Goal: Use online tool/utility: Use online tool/utility

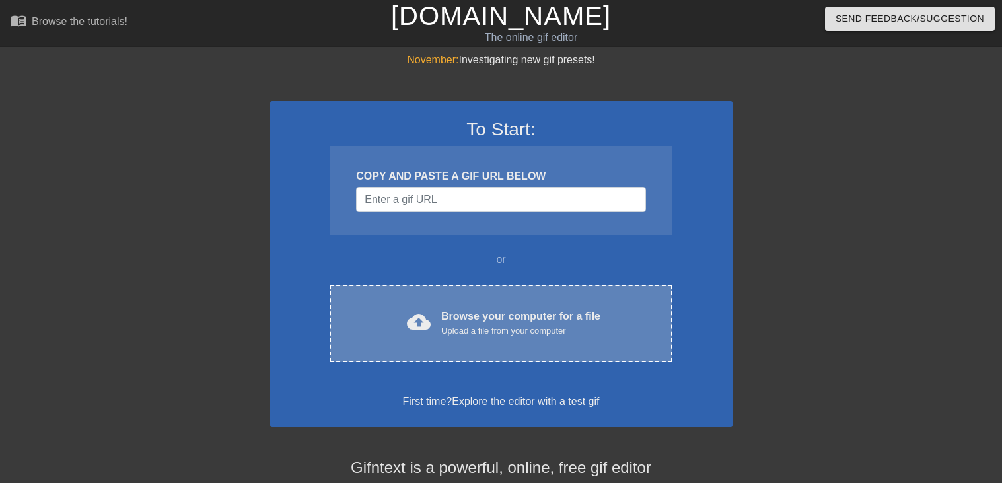
click at [441, 310] on div "cloud_upload Browse your computer for a file Upload a file from your computer" at bounding box center [500, 324] width 287 height 30
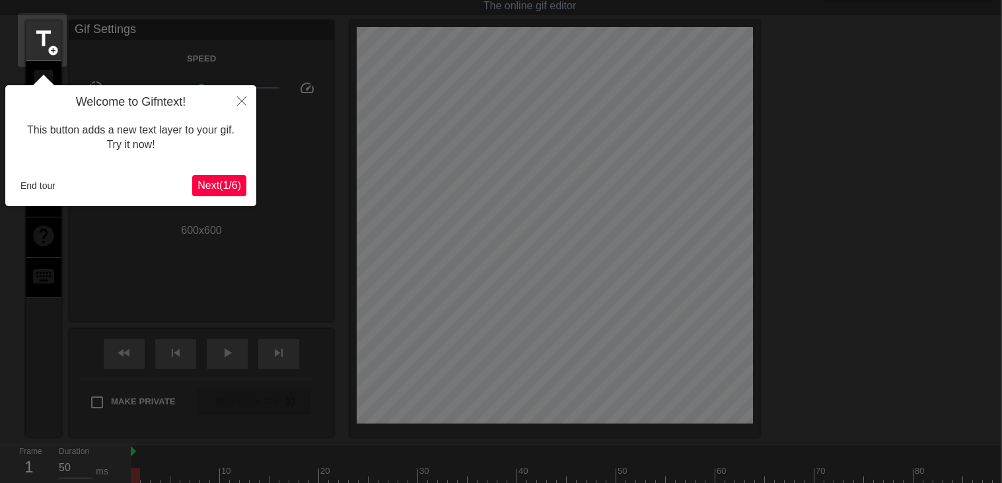
scroll to position [31, 1]
click at [219, 186] on span "Next ( 1 / 6 )" at bounding box center [220, 185] width 44 height 11
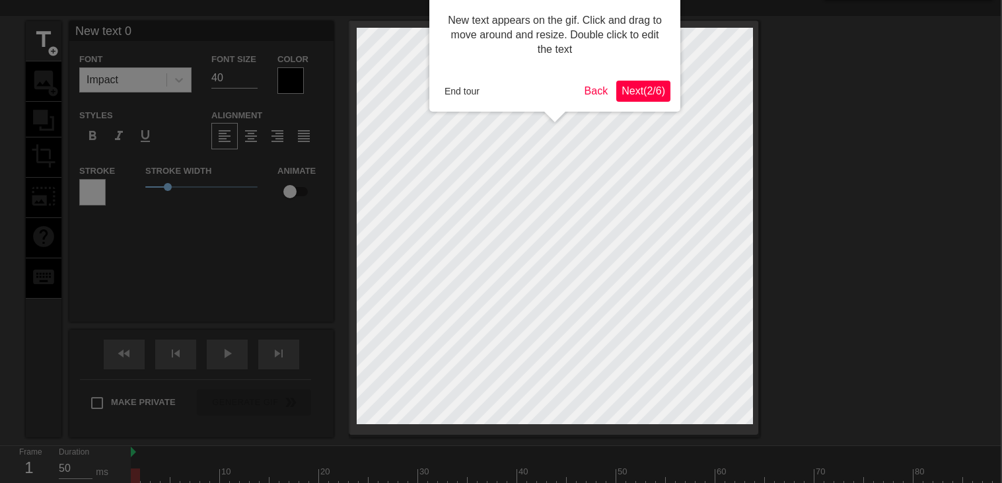
scroll to position [0, 1]
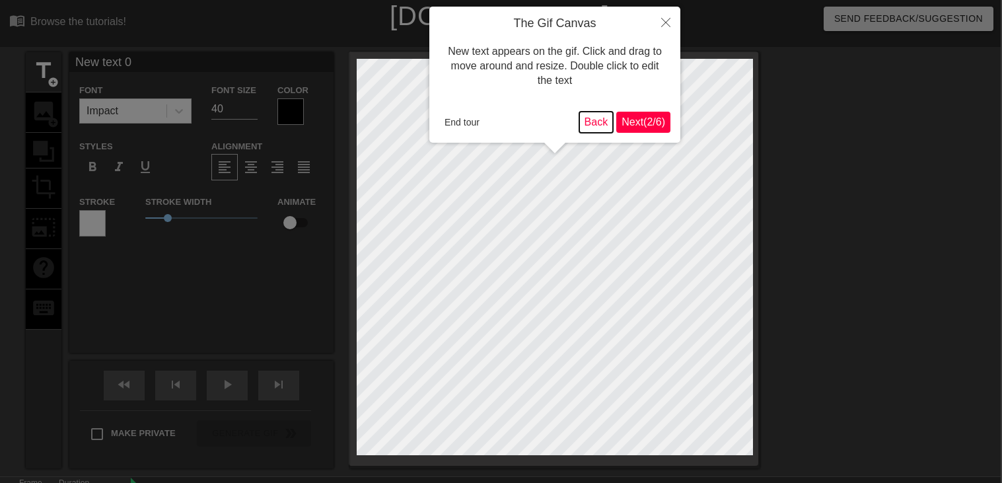
click at [595, 120] on button "Back" at bounding box center [596, 122] width 34 height 21
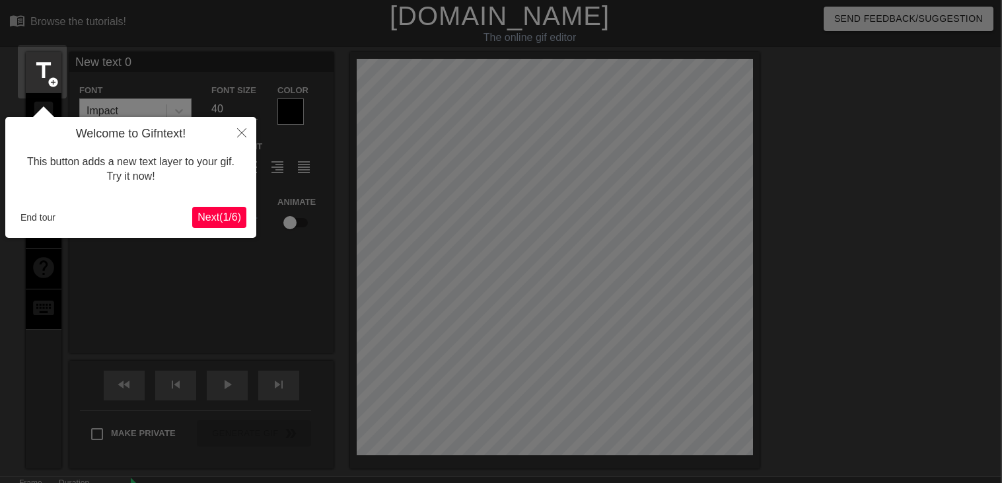
scroll to position [32, 1]
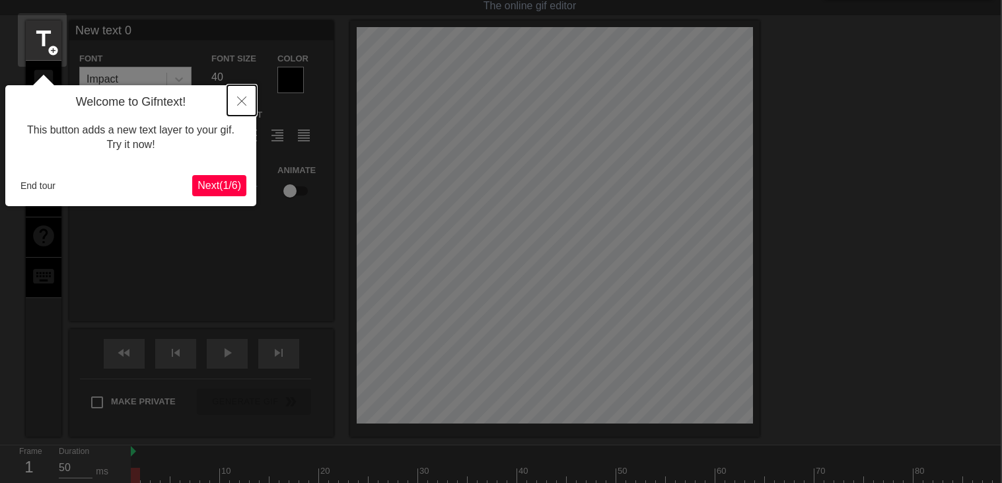
click at [244, 102] on icon "Close" at bounding box center [241, 100] width 9 height 9
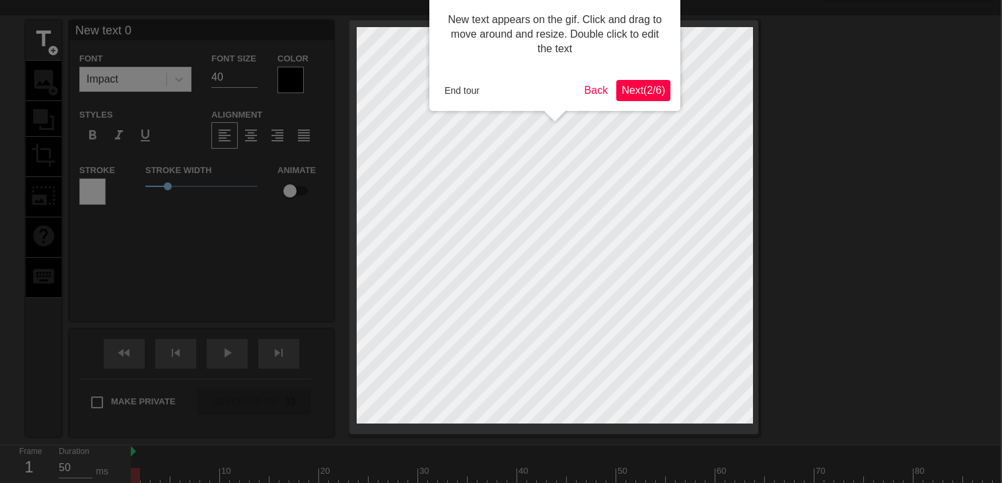
scroll to position [0, 1]
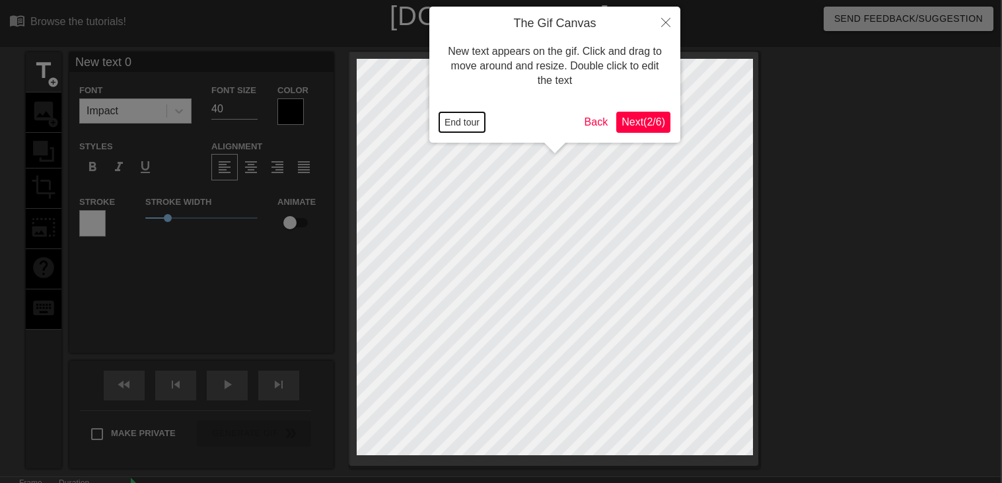
click at [466, 115] on button "End tour" at bounding box center [462, 122] width 46 height 20
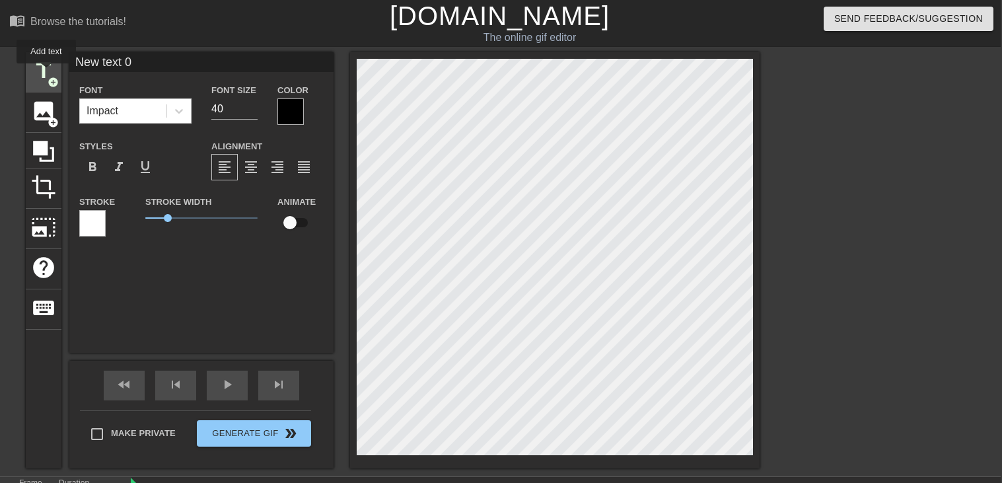
click at [46, 73] on span "title" at bounding box center [43, 70] width 25 height 25
type input "New text 1"
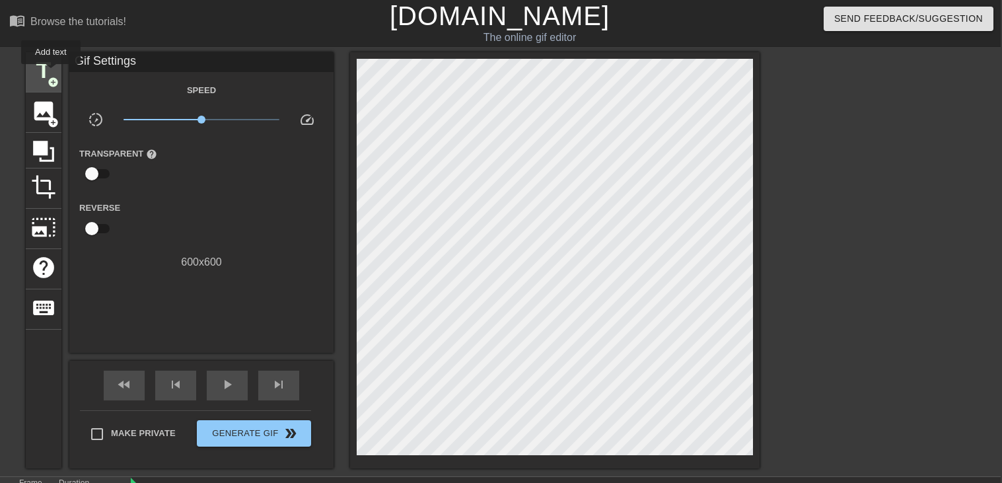
click at [51, 73] on span "title" at bounding box center [43, 70] width 25 height 25
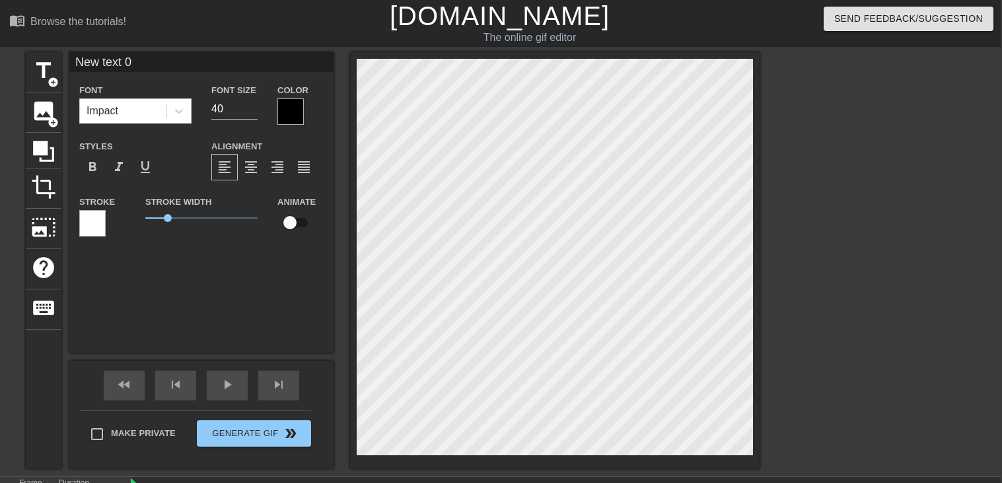
type input "m"
type textarea "m"
type input "me"
type textarea "me"
type input "me"
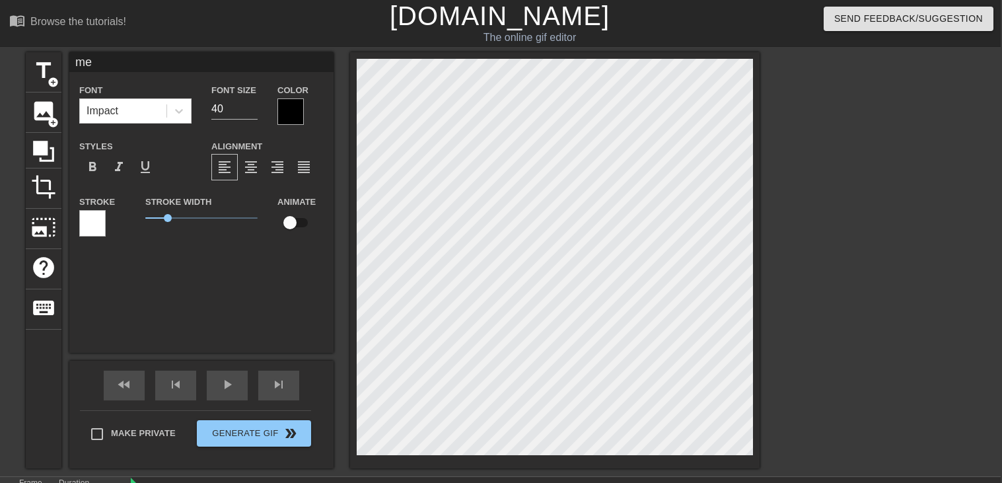
type textarea "me"
type input "me e"
type textarea "me e"
type input "me ex"
type textarea "me ex"
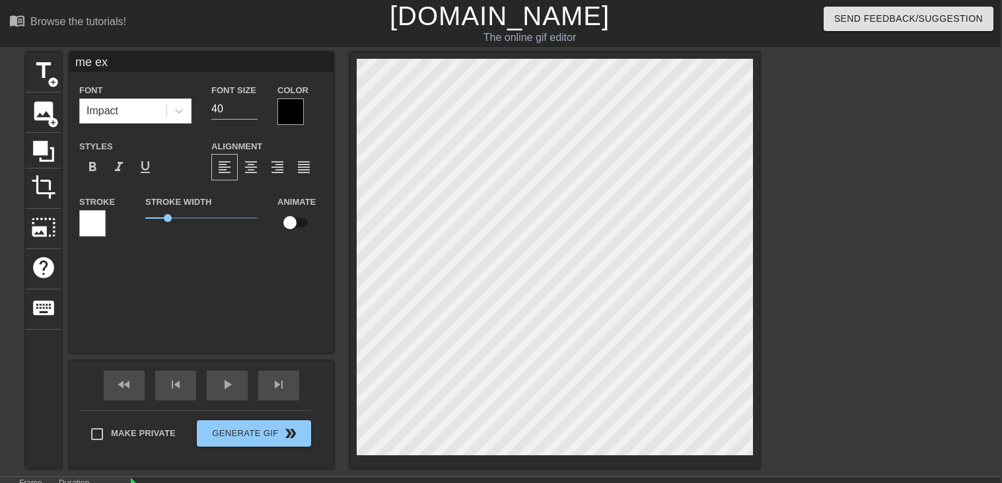
type input "me exl"
type textarea "me exl"
type input "me exla"
type textarea "me exla"
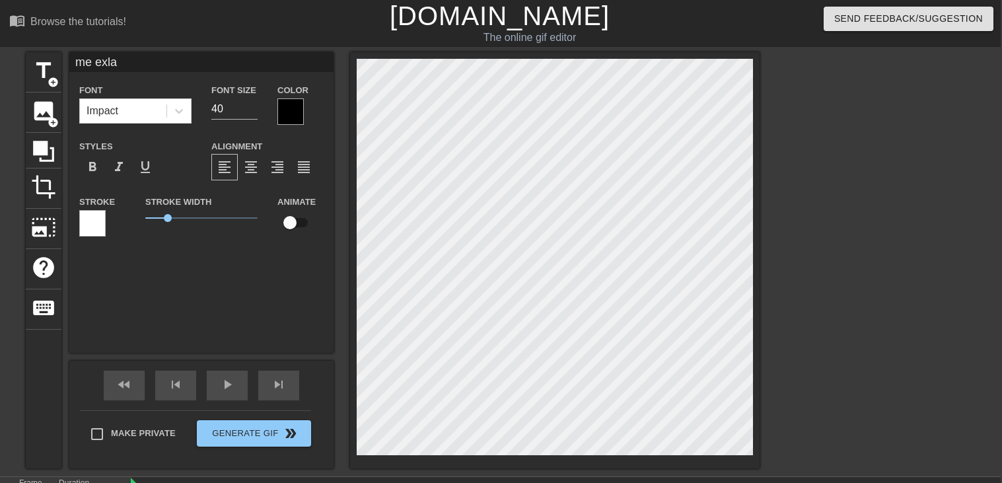
type input "me exl"
type textarea "me exl"
type input "me ex"
type textarea "me ex"
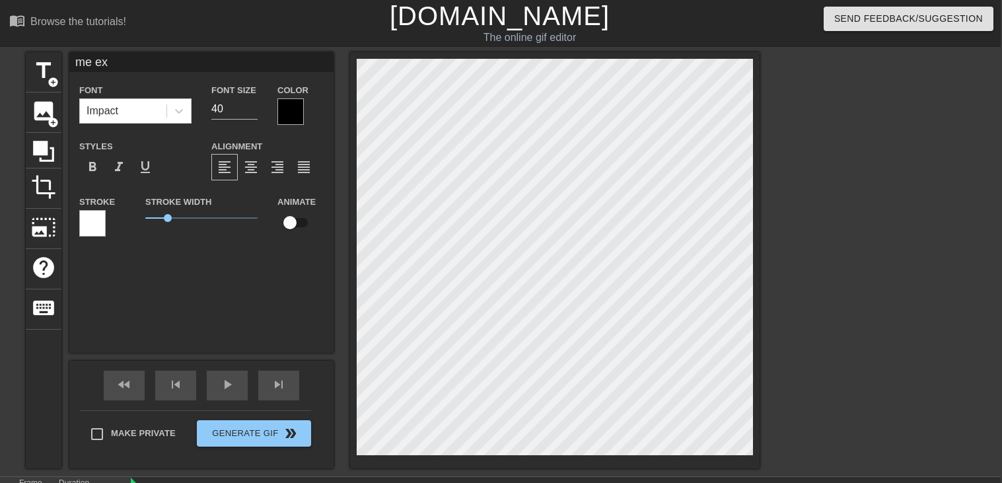
type input "me exp"
type textarea "me exp"
type input "me expl"
type textarea "me expl"
type input "me expla"
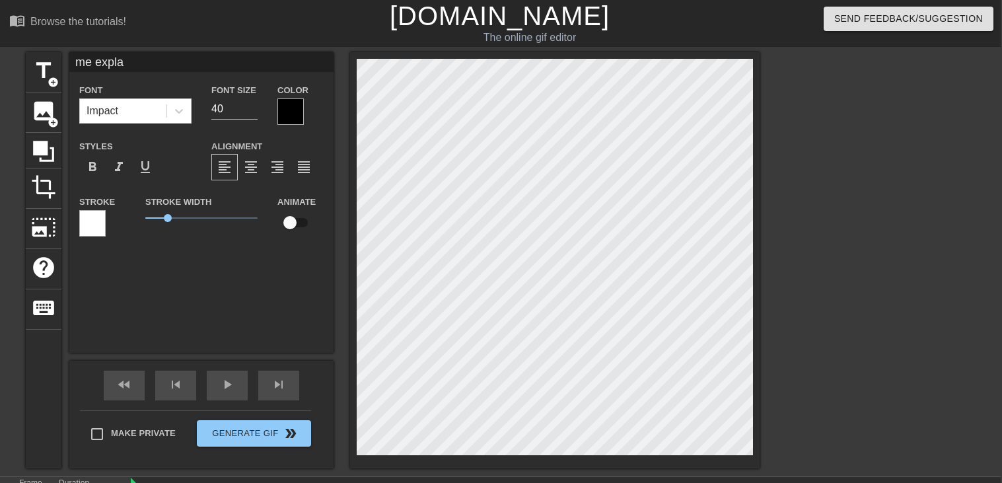
type textarea "me expla"
type input "me explai"
type textarea "me explai"
type input "me explain"
type textarea "me explain"
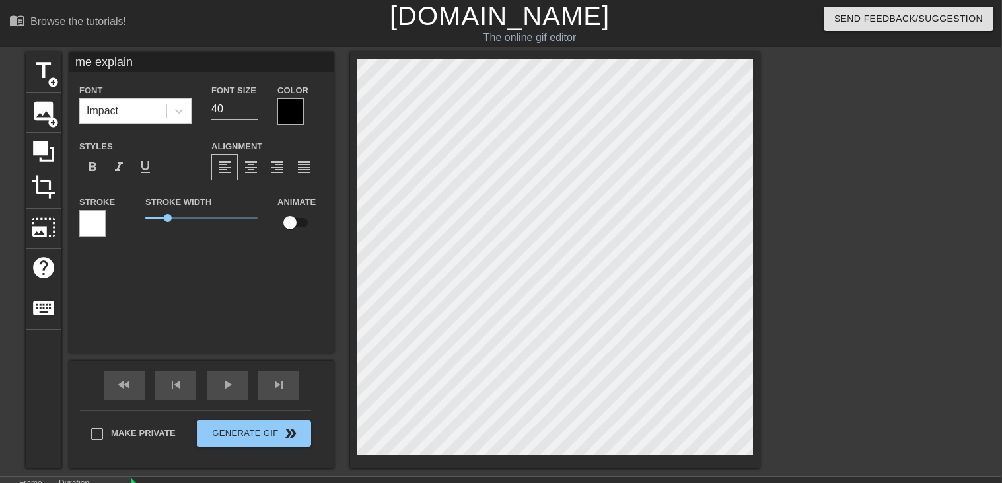
type input "me explaini"
type textarea "me explaini"
type input "me explainig"
type textarea "me explainig"
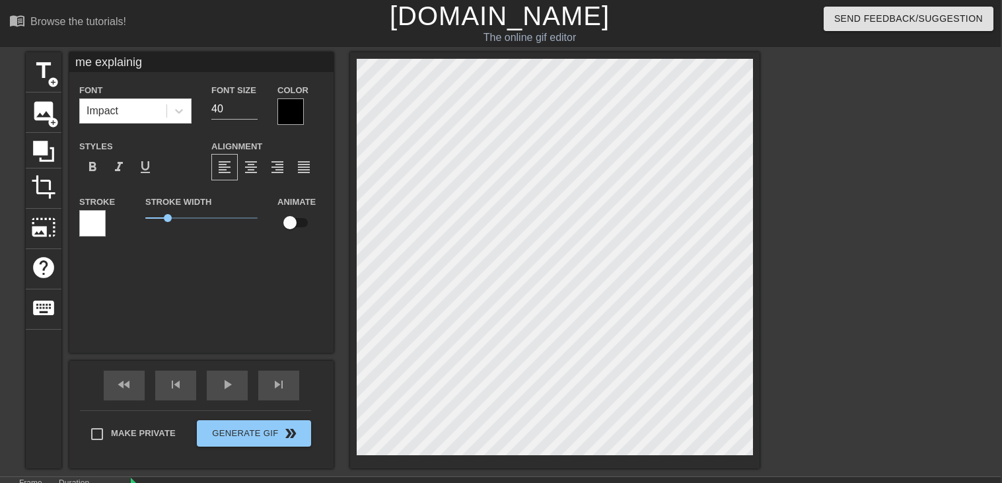
type input "me explainign"
type textarea "me explainign"
type input "me explainig"
type textarea "me explainig"
type input "me explaini"
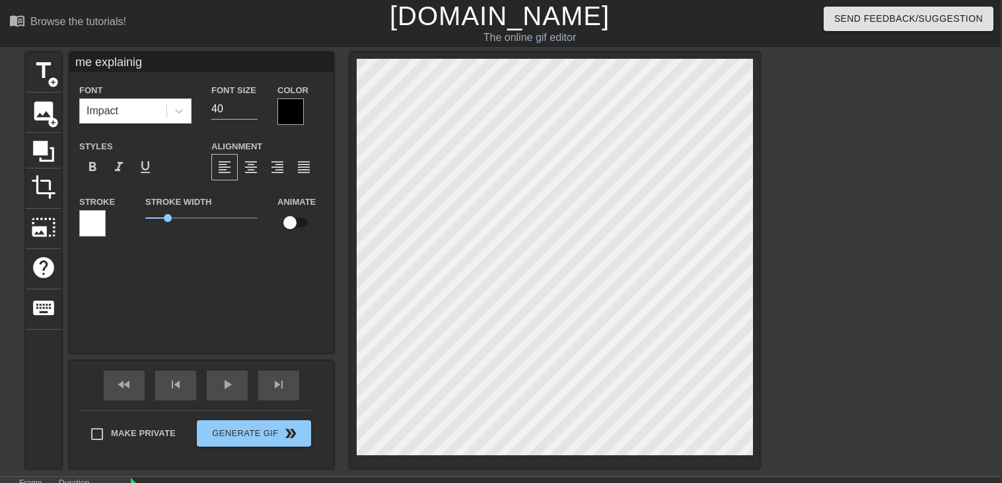
type textarea "me explaini"
type input "me explainig"
type textarea "me explainig"
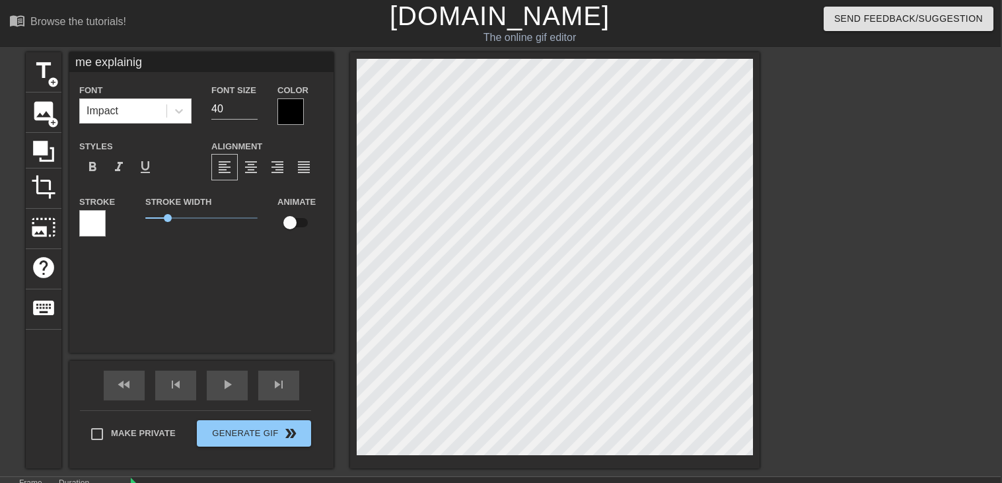
type input "me explainigm"
type textarea "me explainigm"
type input "me explainig"
type textarea "me explainig"
type input "me explainig"
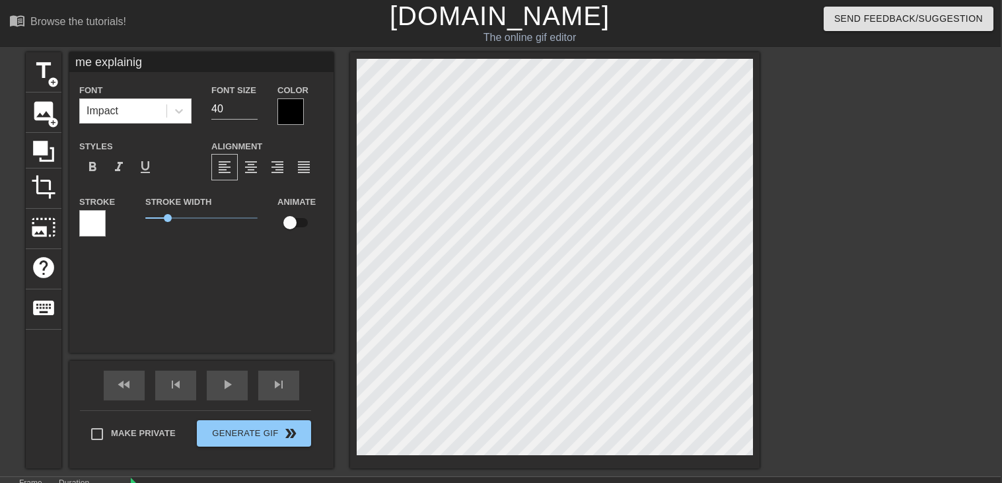
type textarea "me explainig"
type input "me explainig"
type textarea "me explainig"
type input "me explaini"
type textarea "me explaini"
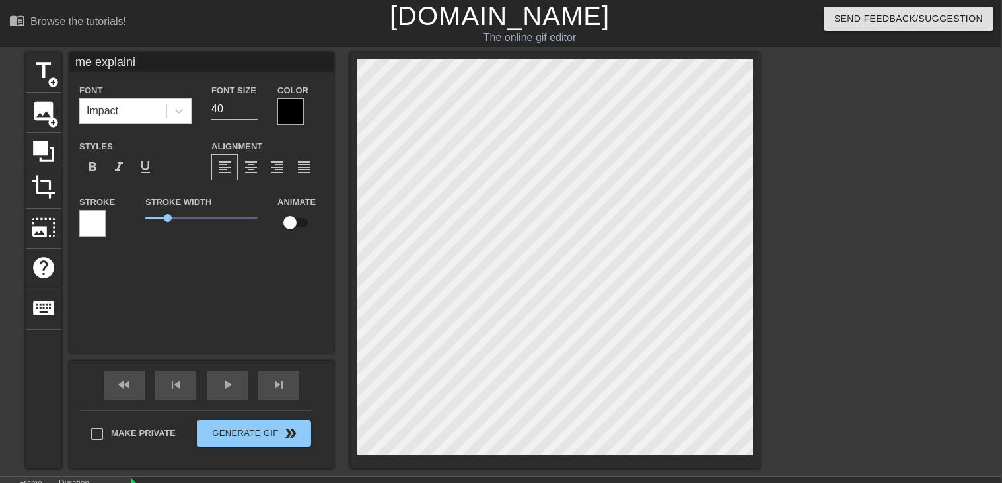
scroll to position [0, 1]
type input "me explain"
type textarea "me explain"
type input "me explaini"
type textarea "me explaini"
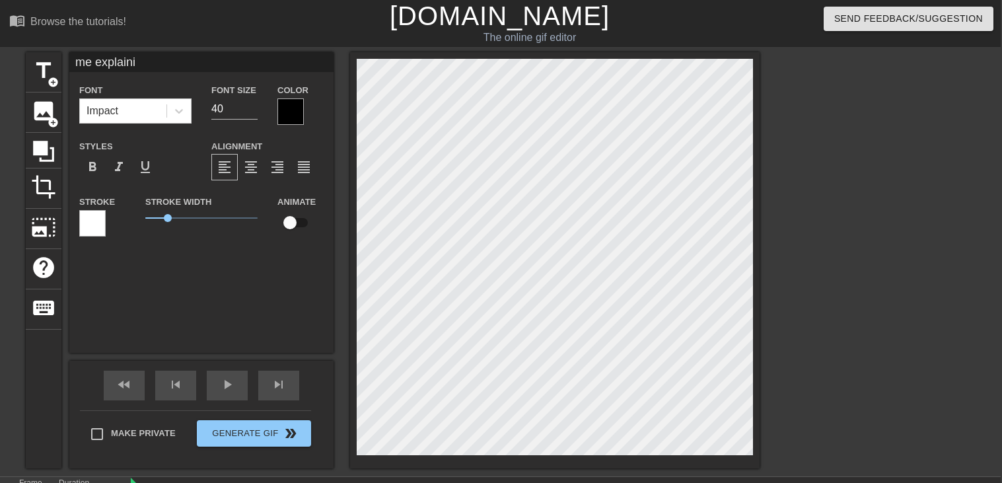
type input "me explainin"
type textarea "me explainin"
type input "me explaining"
type textarea "me explaining"
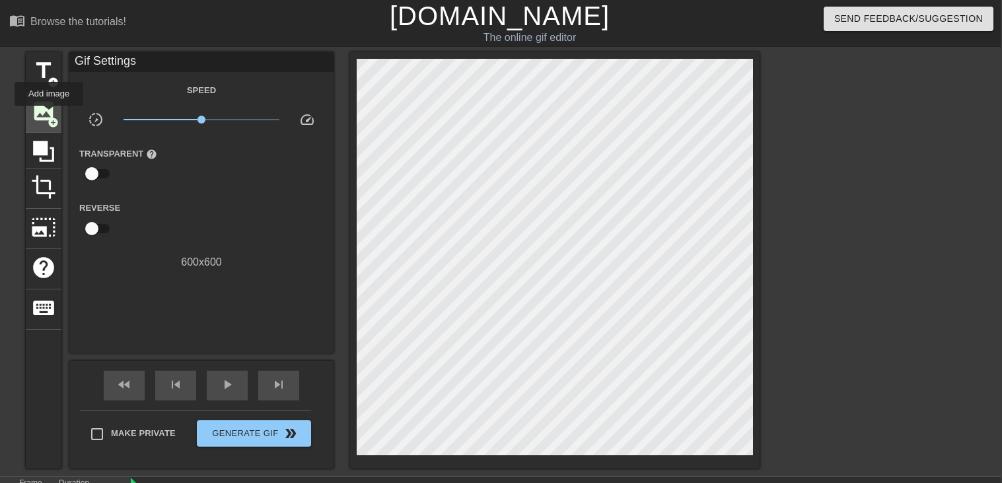
click at [49, 115] on span "image" at bounding box center [43, 110] width 25 height 25
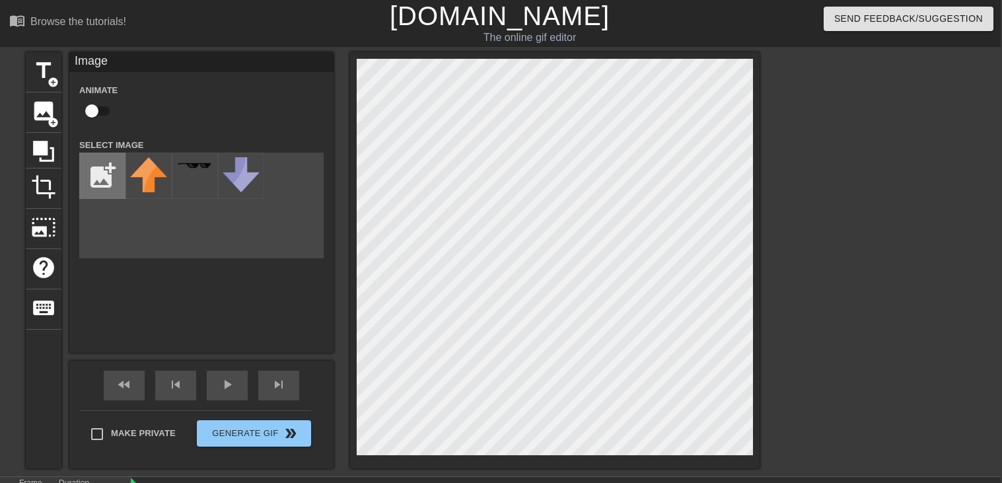
click at [105, 182] on input "file" at bounding box center [102, 175] width 45 height 45
type input "C:\fakepath\Screenshot [DATE] 10.13.58 PM.png"
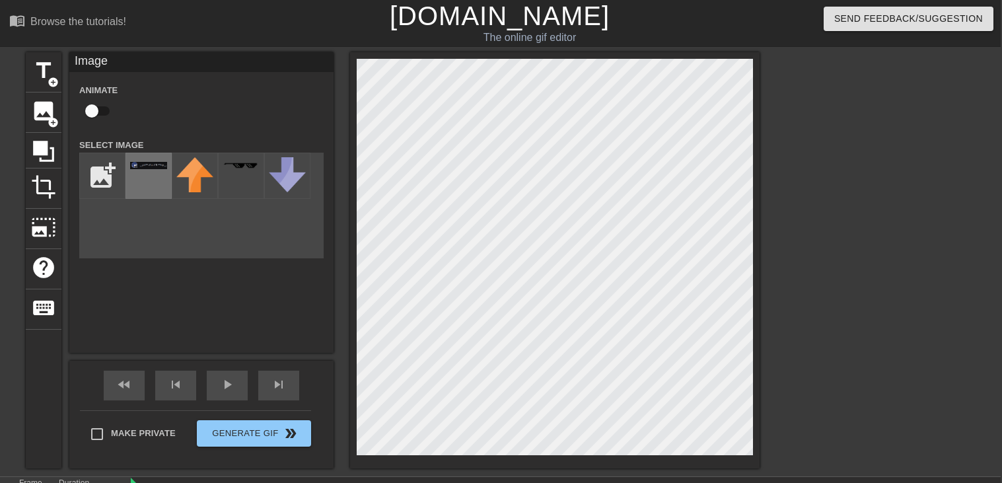
click at [160, 190] on div at bounding box center [149, 176] width 46 height 46
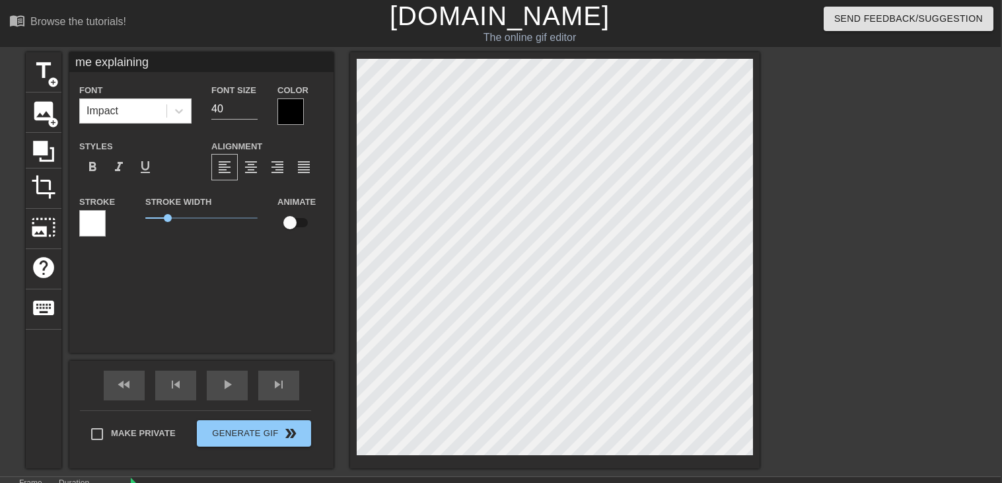
type input "me explaining"
type textarea "me explaining"
type input "me explaining t"
type textarea "me explaining t"
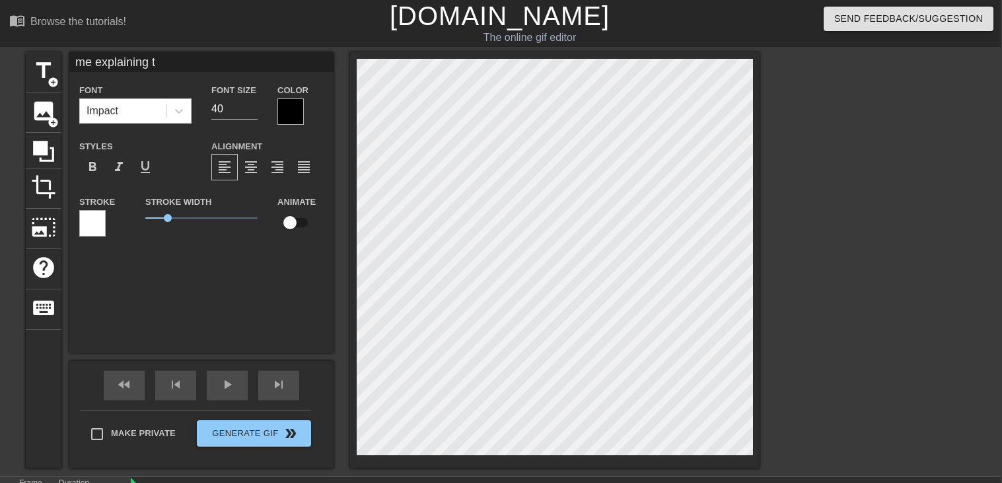
type input "me explaining to"
type textarea "me explaining to"
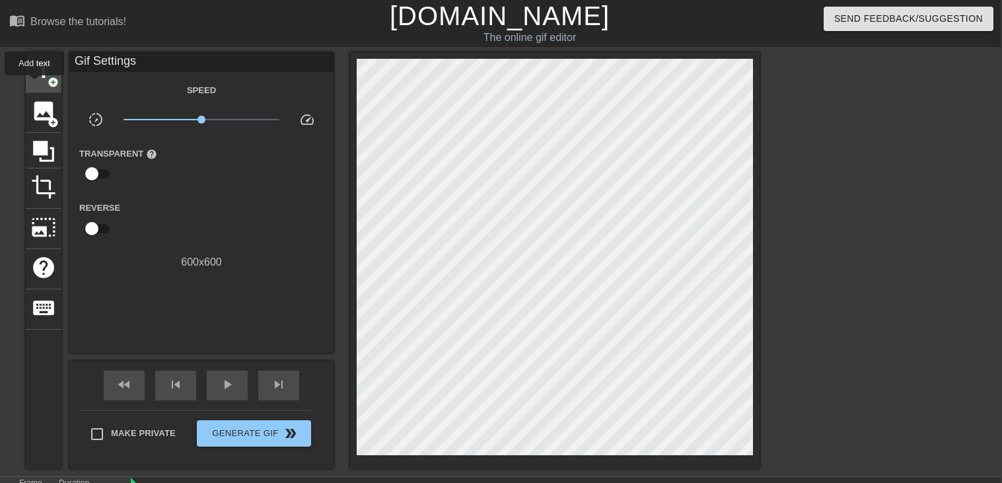
click at [34, 85] on div "title add_circle" at bounding box center [44, 72] width 36 height 40
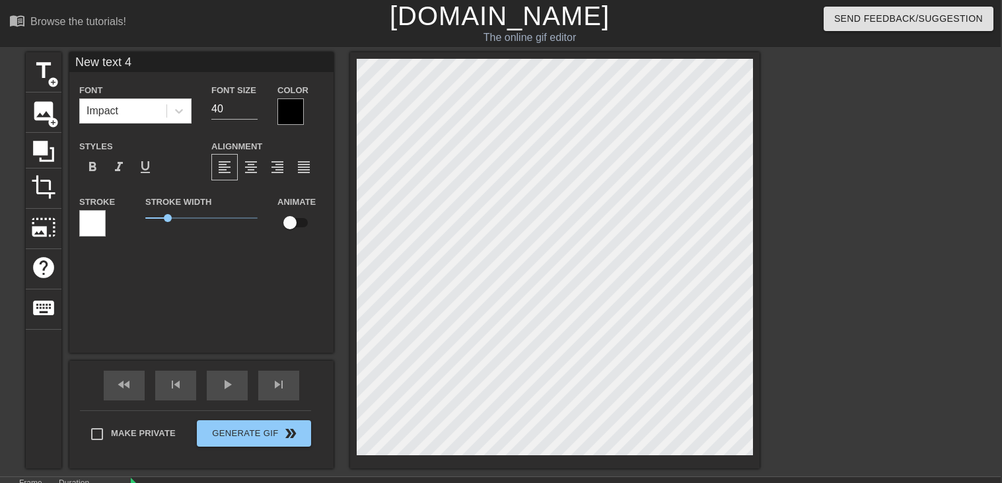
scroll to position [0, 1]
type input "w"
type textarea "w"
type input "wh"
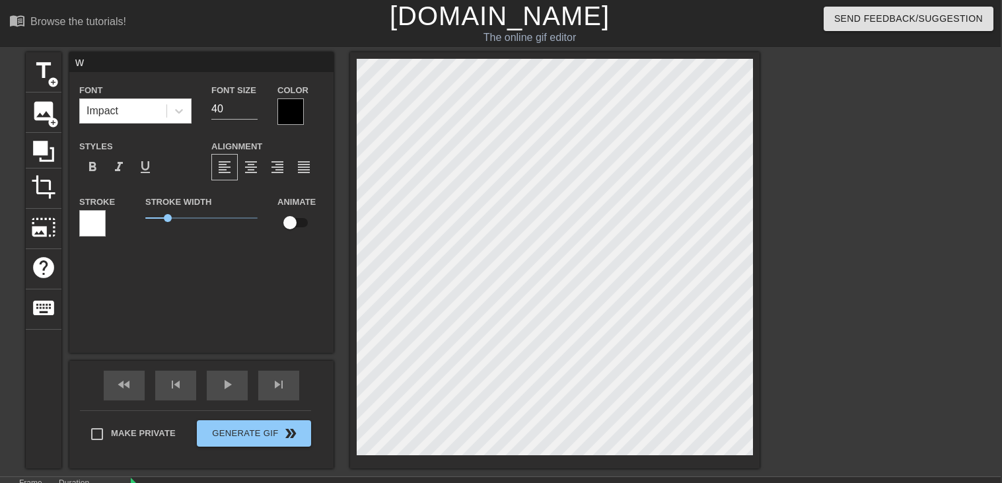
type textarea "wh"
type input "why"
type textarea "why"
type input "why"
type textarea "why"
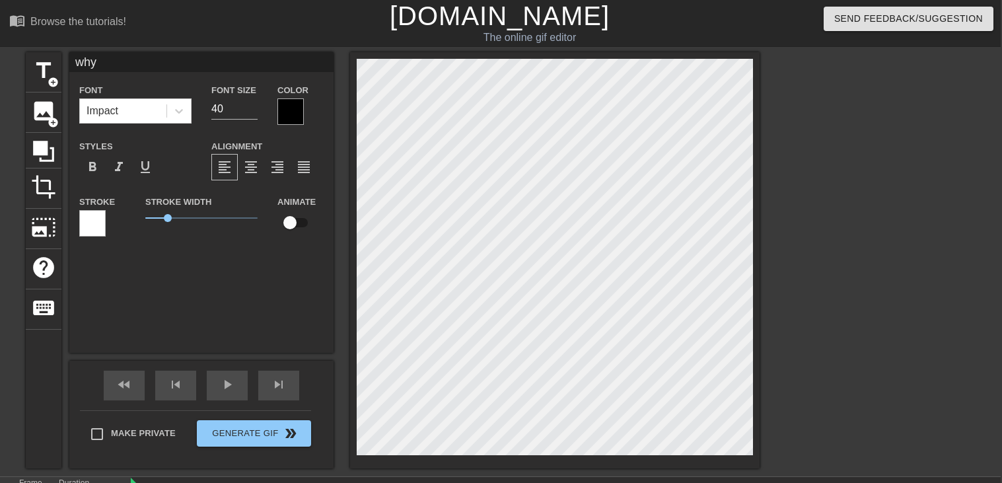
type input "why i"
type textarea "why i"
type input "why i"
type textarea "why i"
type input "why i o"
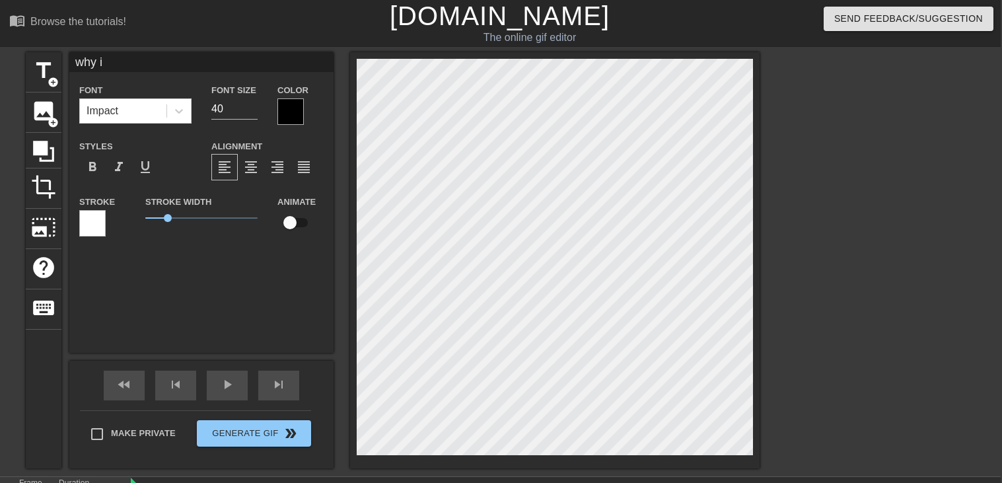
type textarea "why i o"
type input "why i ow"
type textarea "why i ow"
type input "why i own"
type textarea "why i own"
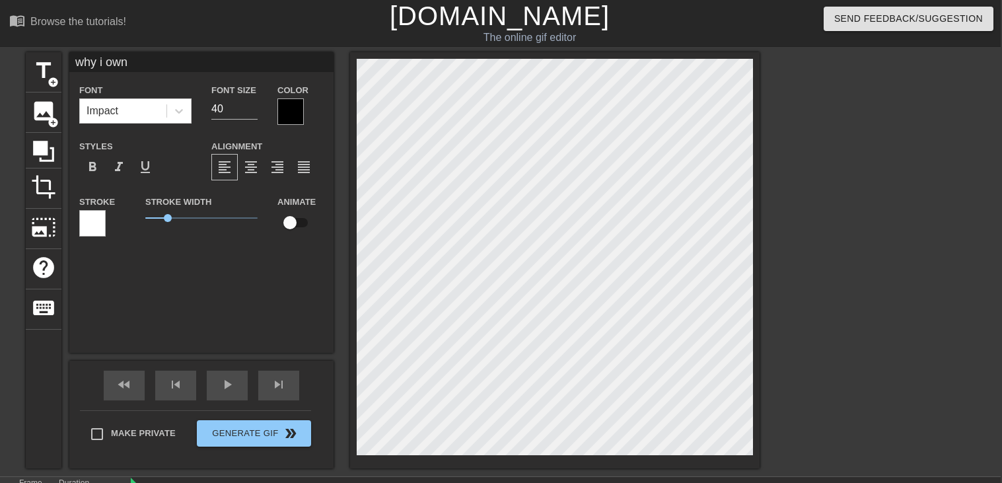
scroll to position [0, 1]
type input "why i own"
type textarea "why i own"
type input "why i own s"
type textarea "why i own s"
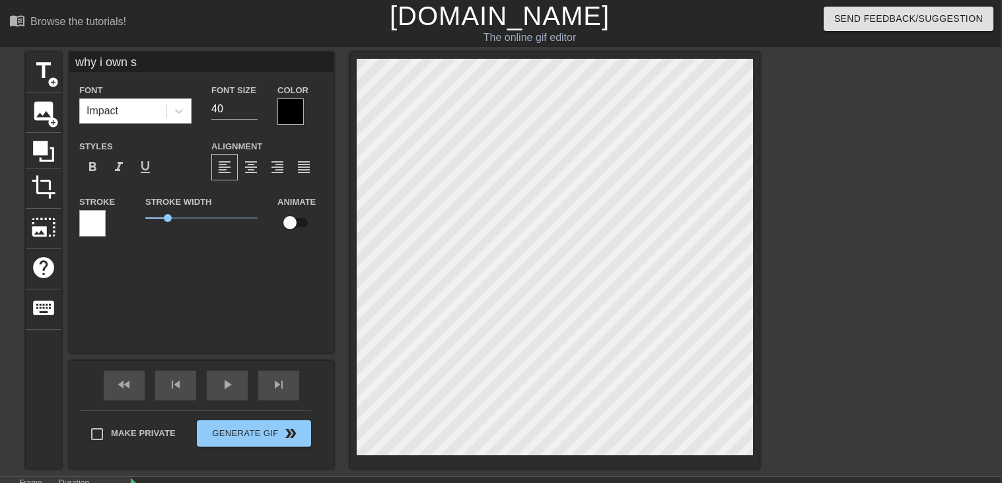
type input "why i own so"
type textarea "why i own so"
type input "why i own so"
type textarea "why i own so"
type input "why i own so m"
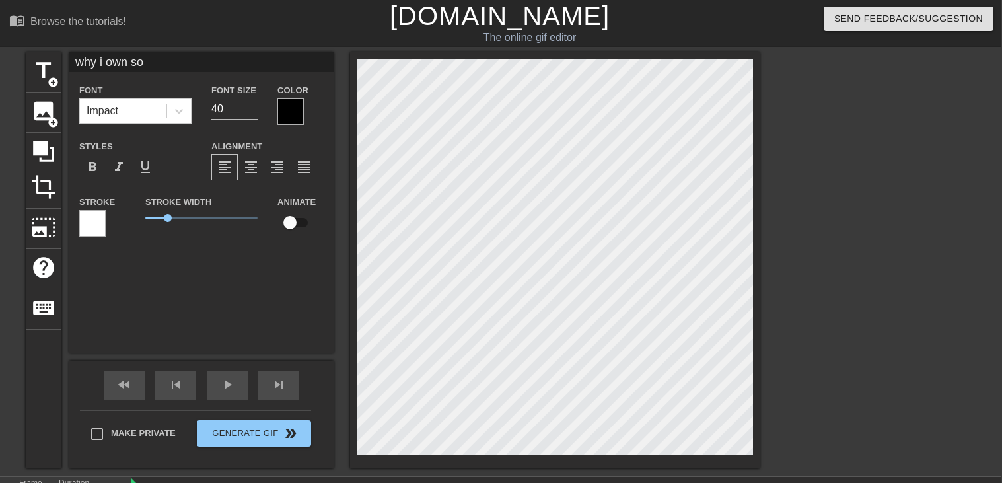
type textarea "why i own so m"
type input "why i own so ma"
type textarea "why i own so ma"
type input "why i own so man"
type textarea "why i own so man"
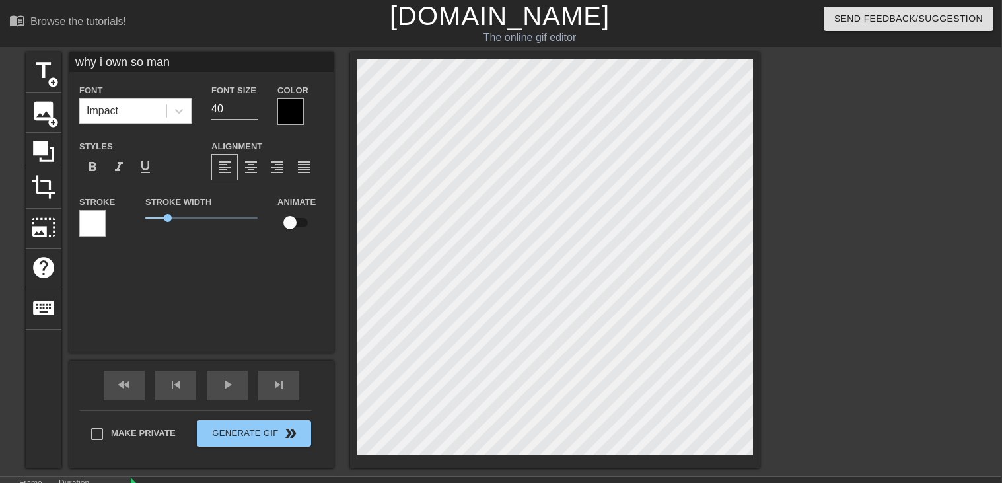
scroll to position [0, 3]
type input "why i own so many"
type textarea "why i own so many"
type input "why i own so many"
type textarea "why i own so many"
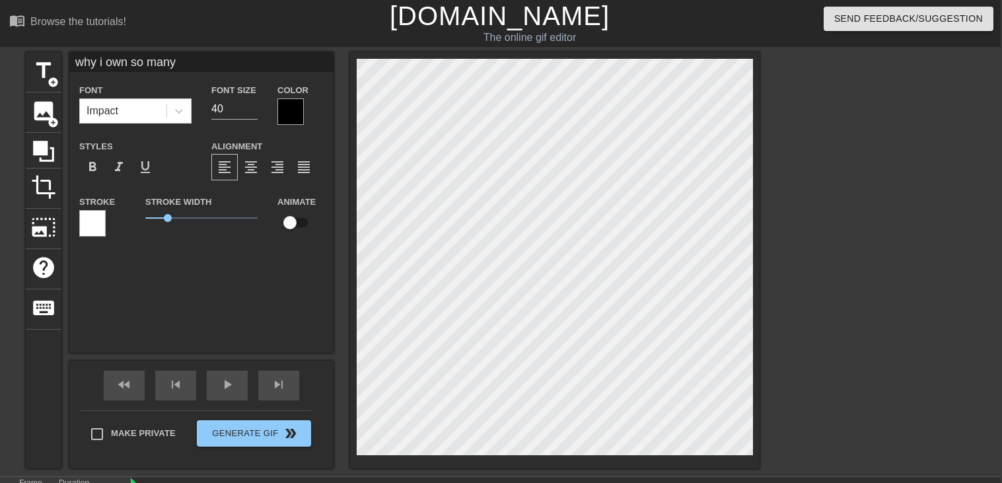
scroll to position [0, 4]
type input "why i own so many f"
type textarea "why i own so many f"
type input "why i own so many fi"
type textarea "why i own so many fi"
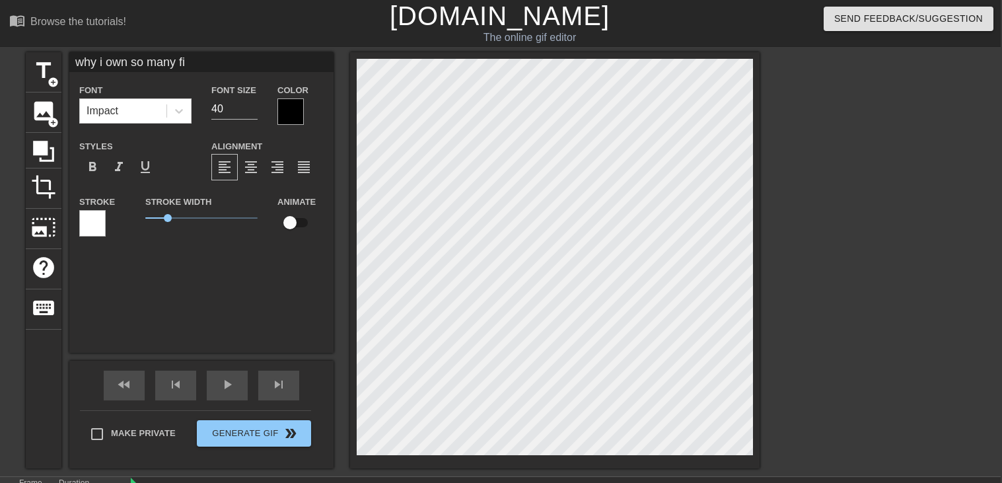
type input "why i own so many fir"
type textarea "why i own so many fir"
type input "why i own so many fire"
type textarea "why i own so many fire"
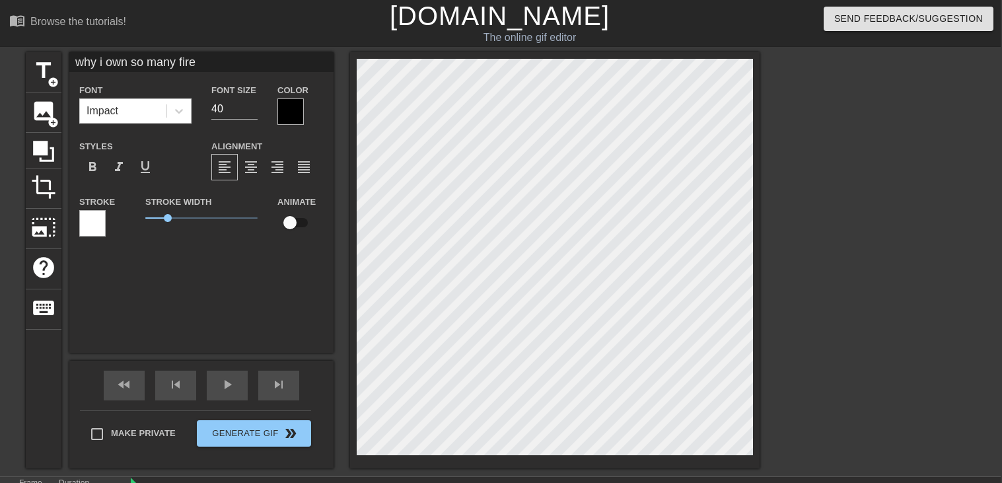
type input "why i own so many firea"
type textarea "why i own so many firea"
type input "why i own so many firear"
type textarea "why i own so many firear"
type input "why i own so many firearm"
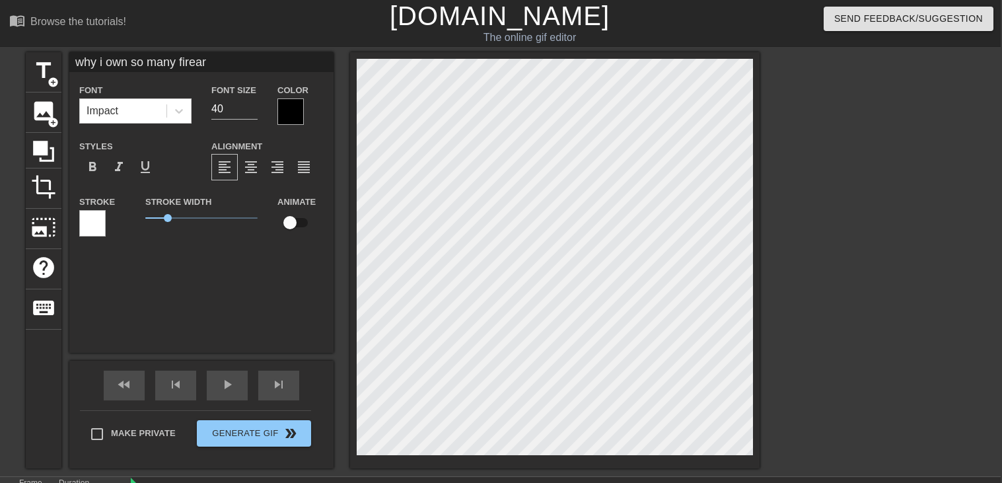
type textarea "why i own so many firearm"
type input "why i own so many firearms"
type textarea "why i own so many firearms"
type input "why i own so many firearms"
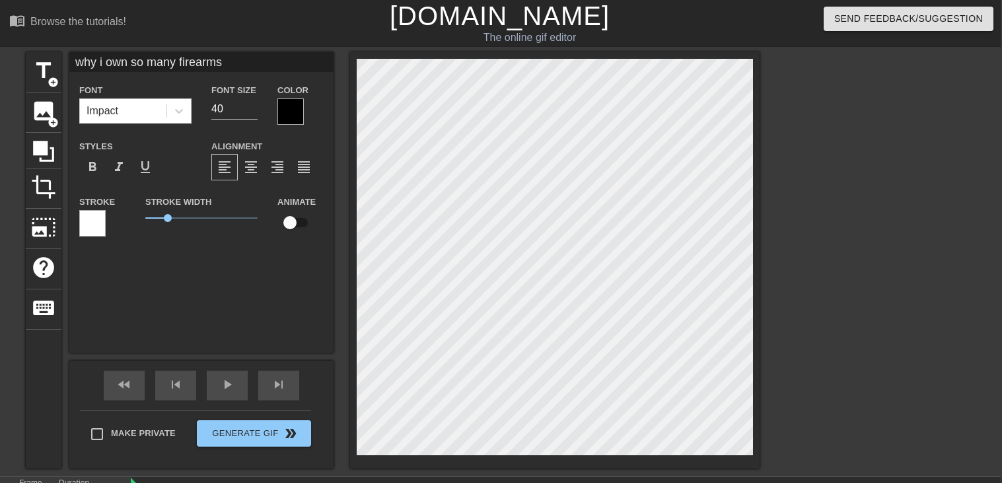
type textarea "why i own so many firearms"
type input "why i own so many firearms"
type textarea "why i own so many firearms"
type input "why i own so many firearms"
type textarea "why i own so many firearms"
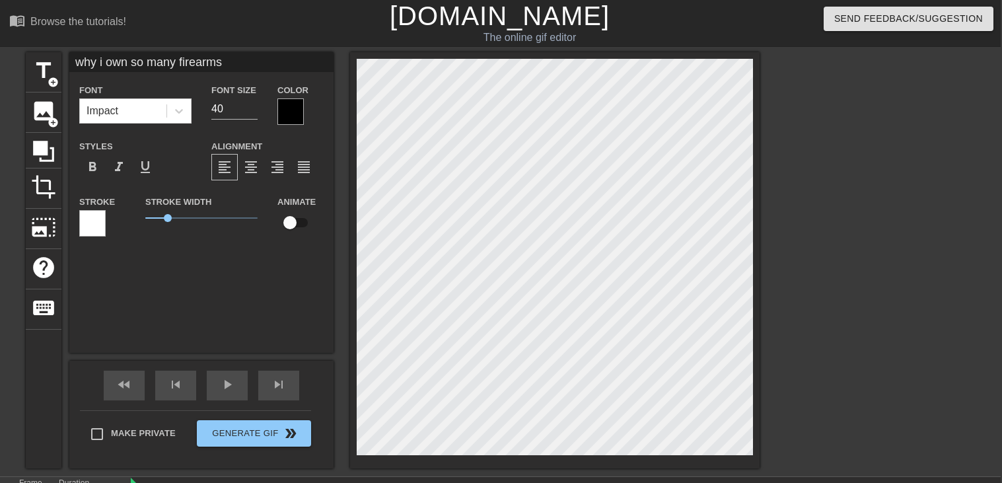
scroll to position [1, 0]
type input "why i own so many firearmsa"
type textarea "why i own so many firearms a"
type input "why i own so many firearmsan"
type textarea "why i own so many firearms an"
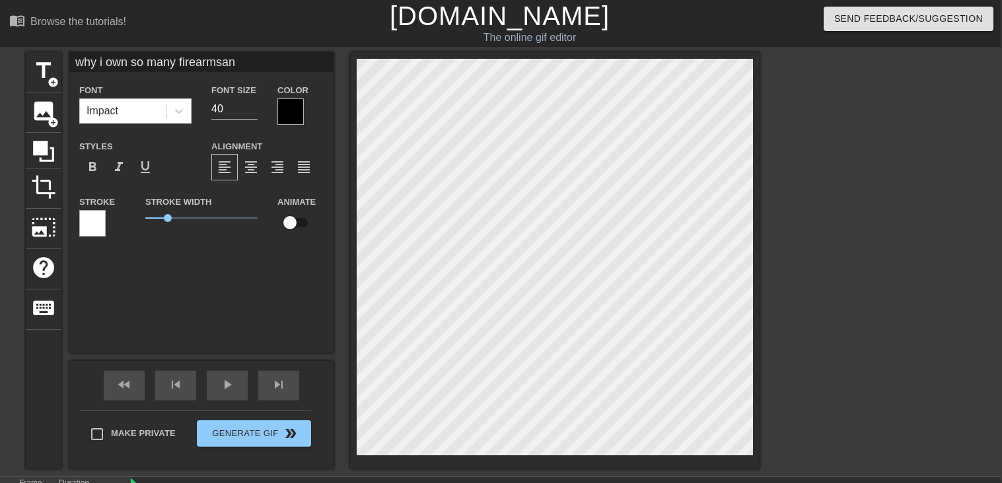
type input "why i own so many firearmsand"
type textarea "why i own so many firearms and"
type input "why i own so many firearmsand"
type textarea "why i own so many firearms and"
type input "why i own so many firearmsand w"
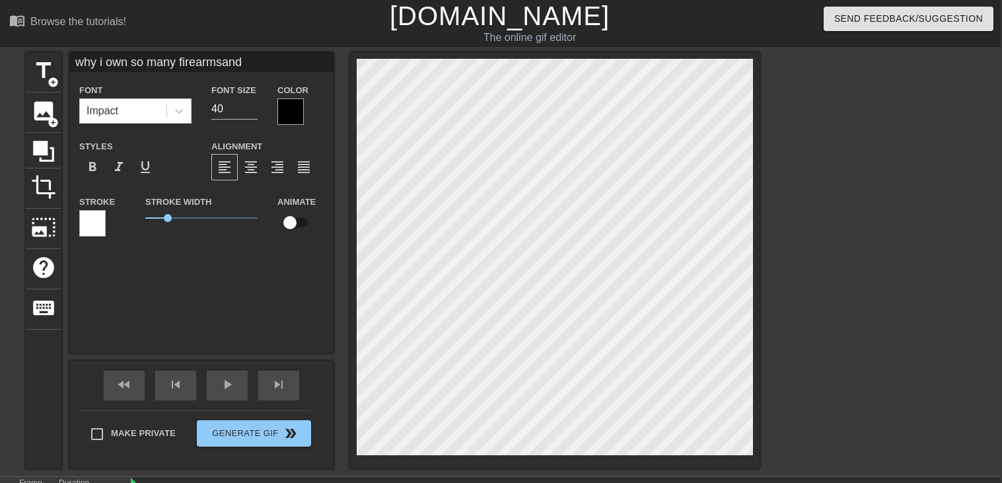
type textarea "why i own so many firearms and w"
type input "why i own so many firearmsand we"
type textarea "why i own so many firearms and we"
type input "why i own so many firearmsand weo"
type textarea "why i own so many firearms and weo"
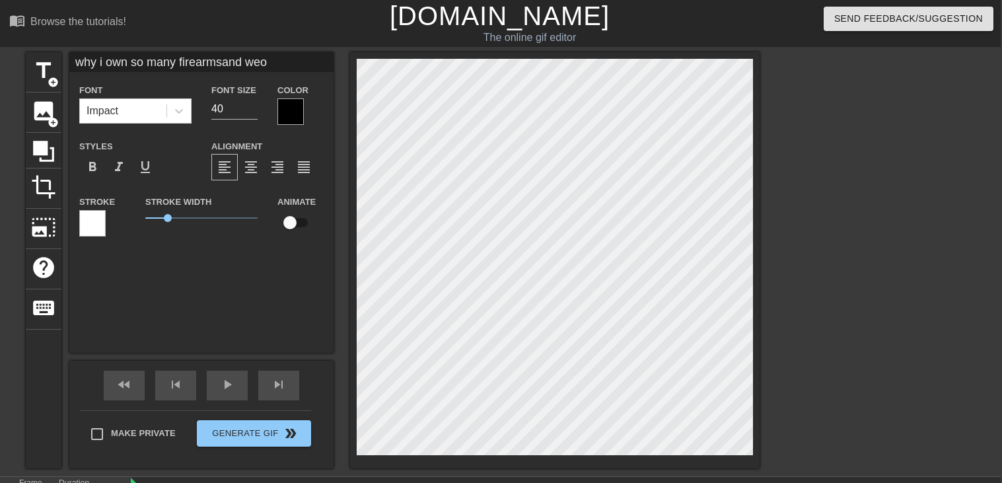
scroll to position [1, 1]
type input "why i own so many firearmsand weop"
type textarea "why i own so many firearms and weop"
type input "why i own so many firearmsand weo"
type textarea "why i own so many firearms and weo"
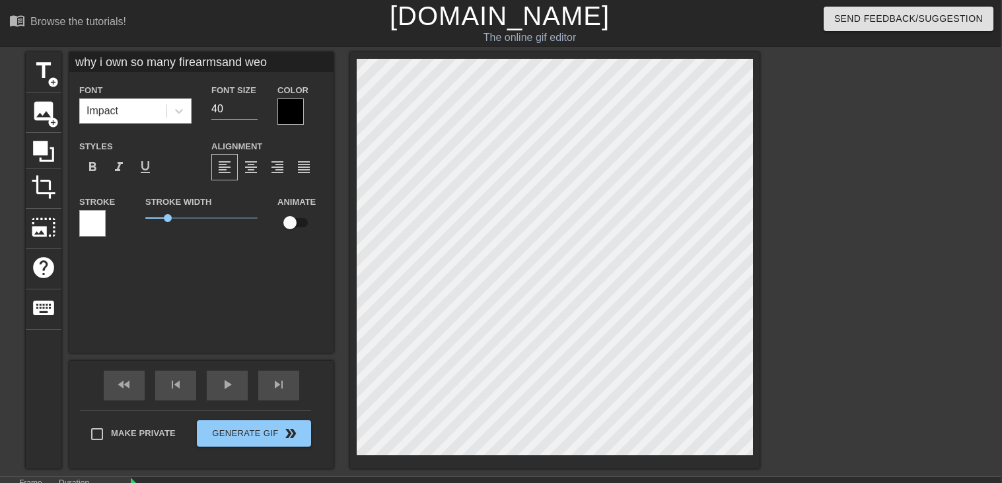
type input "why i own so many firearmsand we"
type textarea "why i own so many firearms and we"
type input "why i own so many firearmsand weq"
type textarea "why i own so many firearms and weq"
type input "why i own so many firearmsand we"
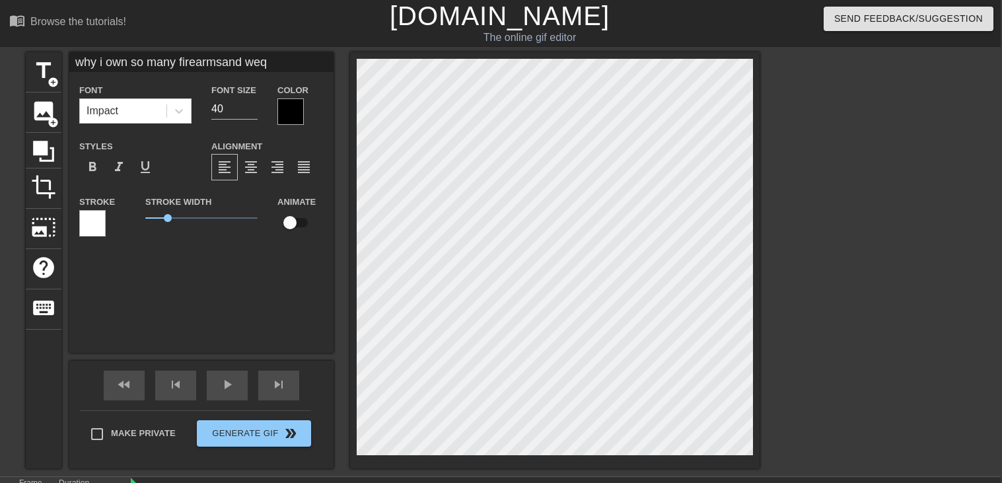
type textarea "why i own so many firearms and we"
type input "why i own so many firearmsand wea"
type textarea "why i own so many firearms and wea"
type input "why i own so many firearmsand weap"
type textarea "why i own so many firearms and weap"
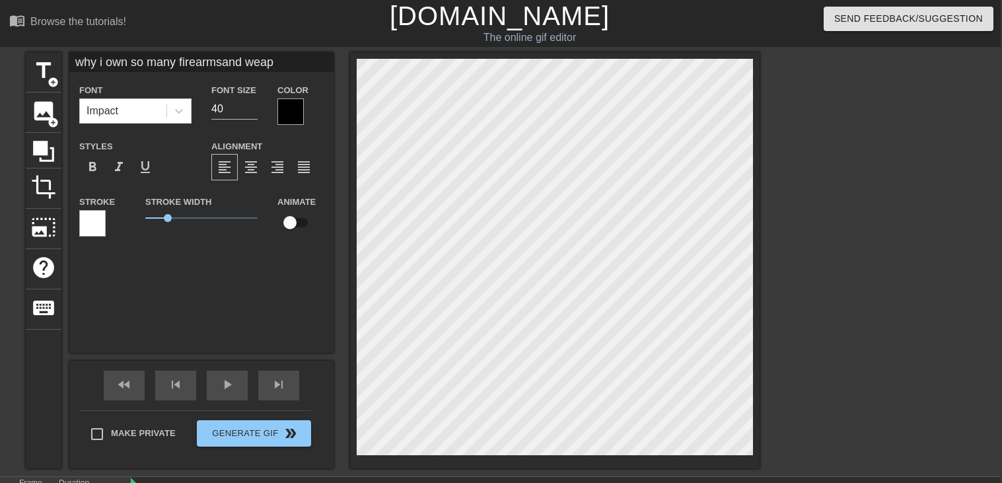
type input "why i own so many firearmsand weapo"
type textarea "why i own so many firearms and weapo"
type input "why i own so many firearmsand weapon"
type textarea "why i own so many firearms and weapon"
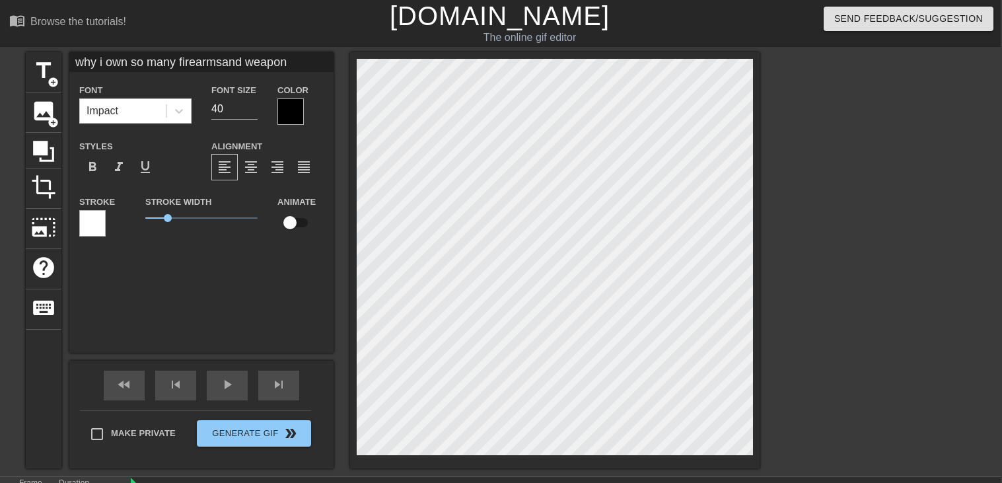
type input "why i own so many firearmsand weapons"
type textarea "why i own so many firearms and weapons"
type input "why i own so many firearmsand weapons."
type textarea "why i own so many firearms and weapons."
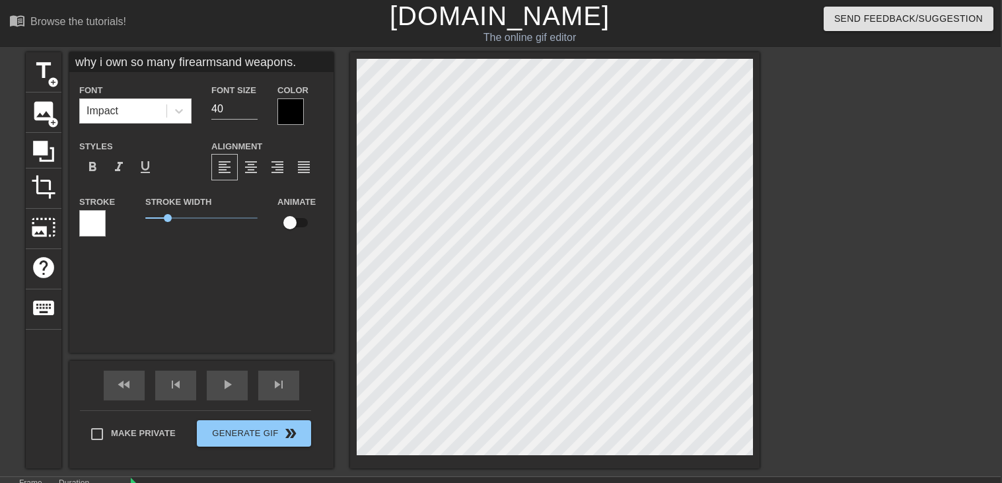
type input "why i own so many firearmsand weapons."
type textarea "why i own so many firearms and weapons."
type input "why i own so many firearmsand weapons. i"
type textarea "why i own so many firearms and weapons. i"
type input "why i own so many firearmsand weapons. it"
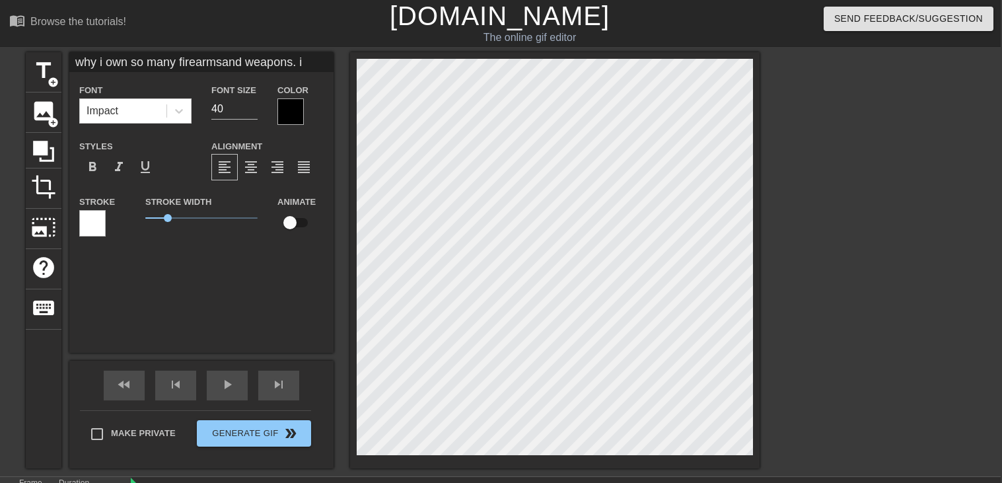
type textarea "why i own so many firearms and weapons. it"
type input "why i own so many firearmsand weapons. its"
type textarea "why i own so many firearms and weapons. its"
type input "why i own so many firearmsand weapons. its"
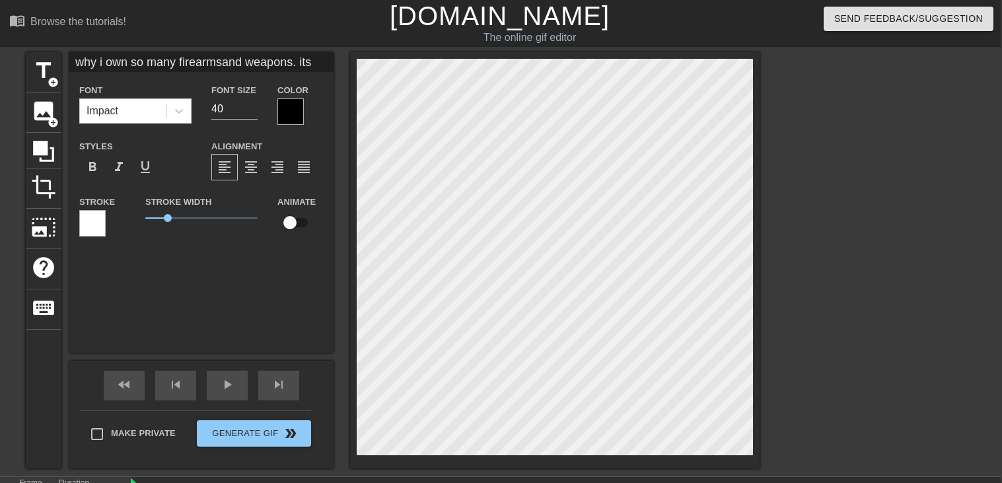
type textarea "why i own so many firearms and weapons. its"
type input "why i own so many firearmsand weapons. its b"
type textarea "why i own so many firearms and weapons. its b"
type input "why i own so many firearmsand weapons. its be"
type textarea "why i own so many firearms and weapons. its be"
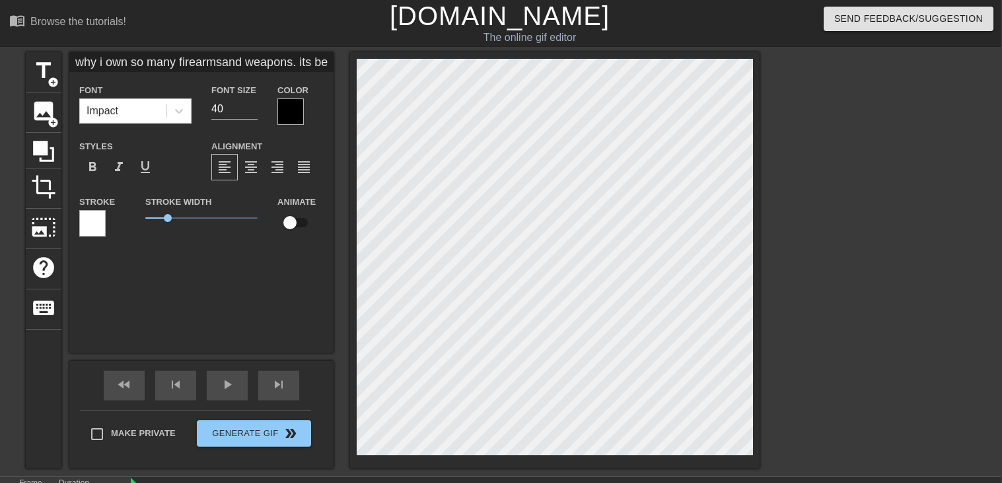
type input "why i own so many firearmsand weapons. its bec"
type textarea "why i own so many firearms and weapons. its bec"
type input "why i own so many firearmsand weapons. its beca"
type textarea "why i own so many firearms and weapons. its beca"
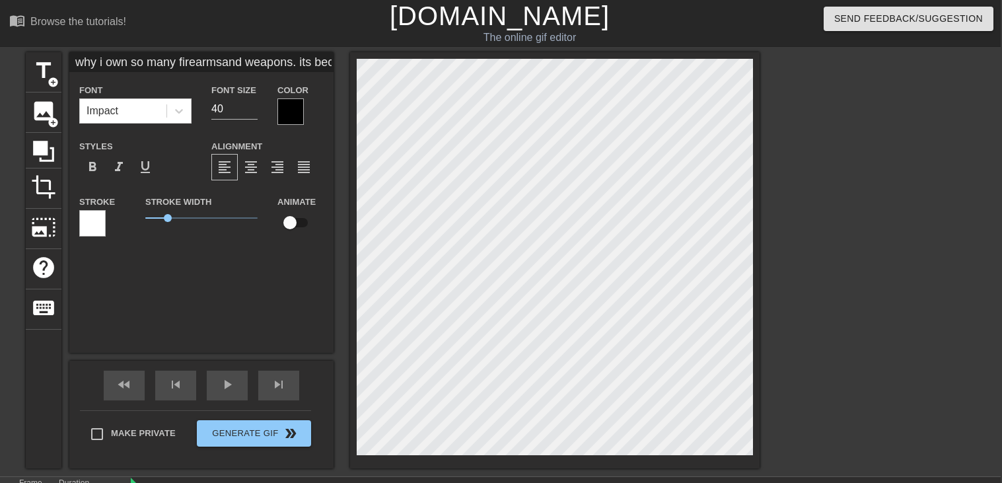
type input "why i own so many firearmsand weapons. its becau"
type textarea "why i own so many firearms and weapons. its becau"
type input "why i own so many firearmsand weapons. its becaus"
type textarea "why i own so many firearms and weapons. its becaus"
type input "why i own so many firearmsand weapons. its because"
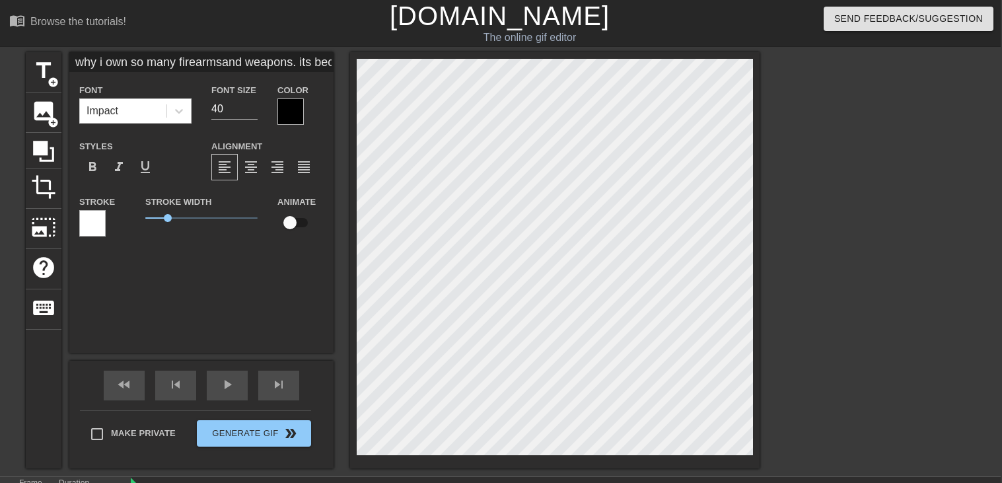
type textarea "why i own so many firearms and weapons. its because"
type input "why i own so many firearmsand weapons. its because"
type textarea "why i own so many firearms and weapons. its because"
type input "why i own so many firearmsand weapons. its because i"
type textarea "why i own so many firearms and weapons. its because i"
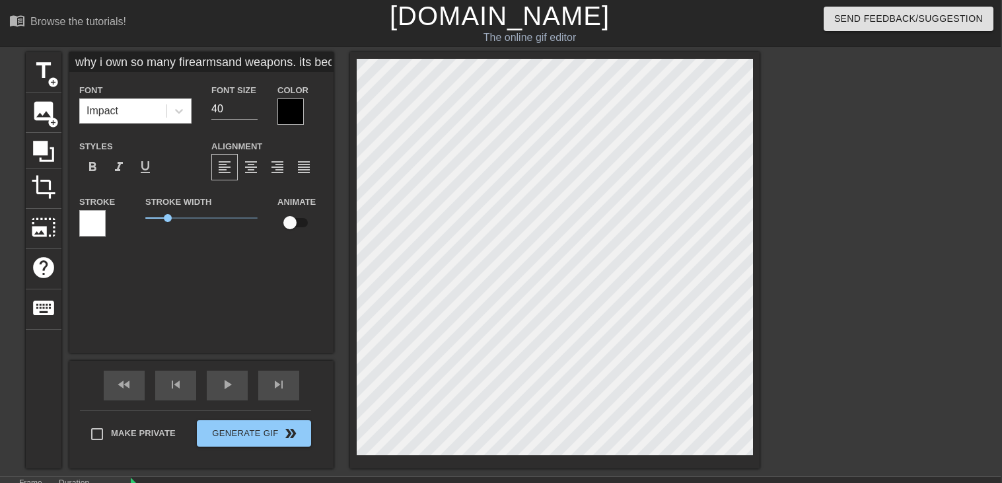
type input "why i own so many firearmsand weapons. its because i"
type textarea "why i own so many firearms and weapons. its because i"
type input "why i own so many firearmsand weapons. its because i l"
type textarea "why i own so many firearms and weapons. its because i l"
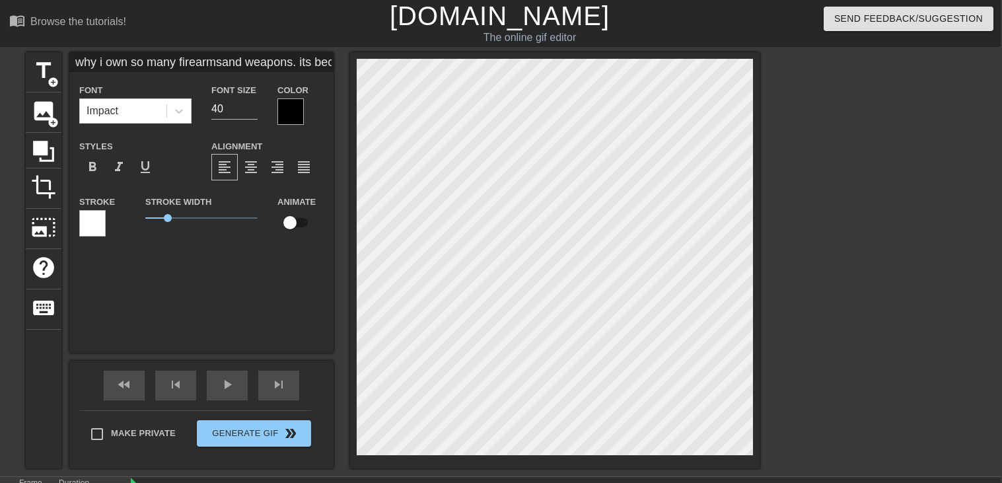
type input "why i own so many firearmsand weapons. its because i"
type textarea "why i own so many firearms and weapons. its because i"
type input "why i own so many firearmsand weapons. its because i"
type textarea "why i own so many firearms and weapons. its because i"
type input "why i own so many firearmsand weapons. its because i"
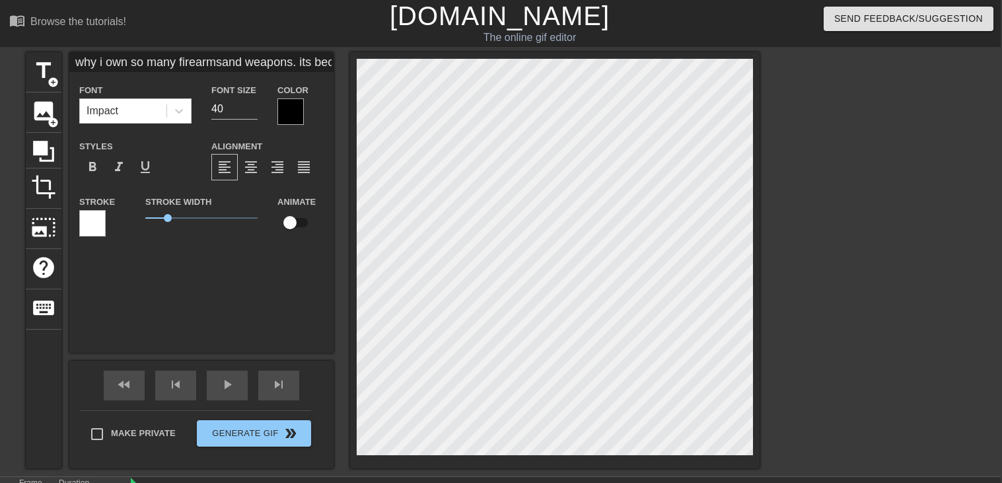
type textarea "why i own so many firearms and weapons. its because i"
type input "why i own so many firearmsand weapons. its because il"
type textarea "why i own so many firearms and weapons. its because i l"
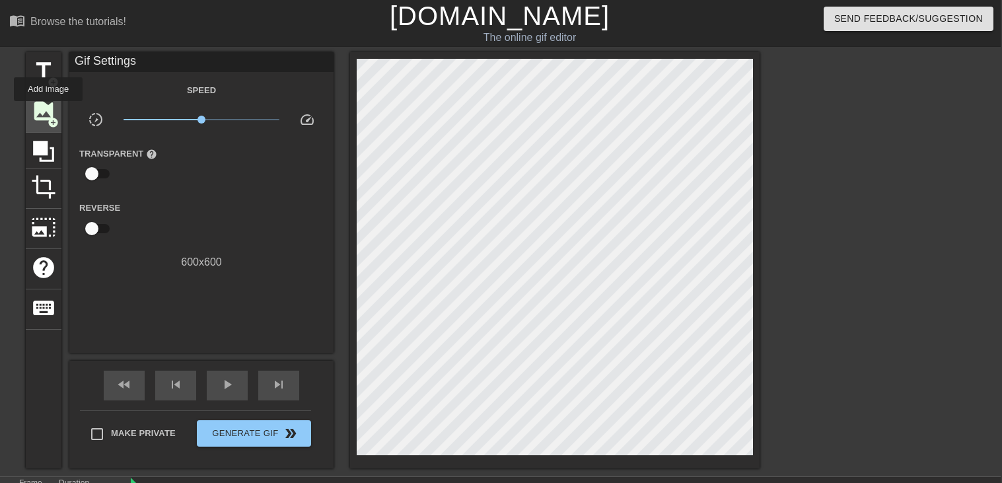
click at [46, 113] on span "image" at bounding box center [43, 110] width 25 height 25
click at [51, 78] on span "add_circle" at bounding box center [53, 82] width 11 height 11
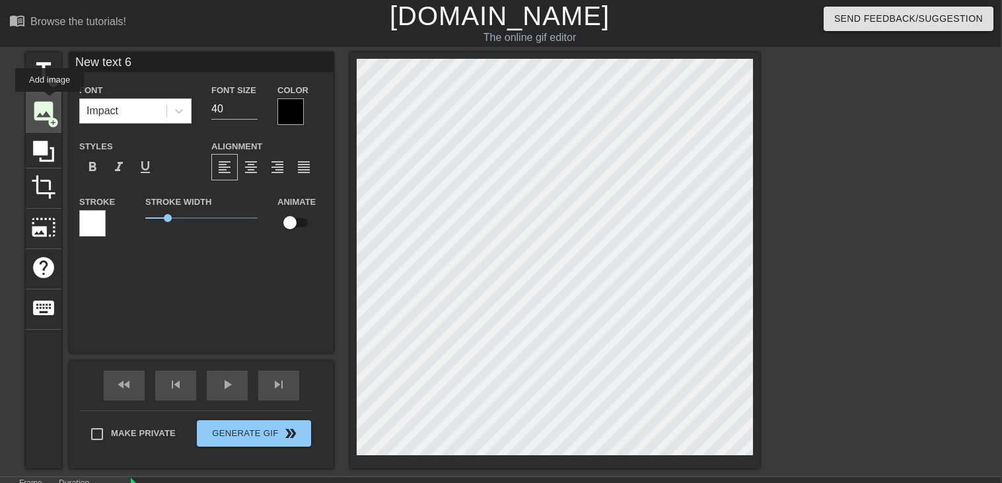
click at [50, 101] on span "image" at bounding box center [43, 110] width 25 height 25
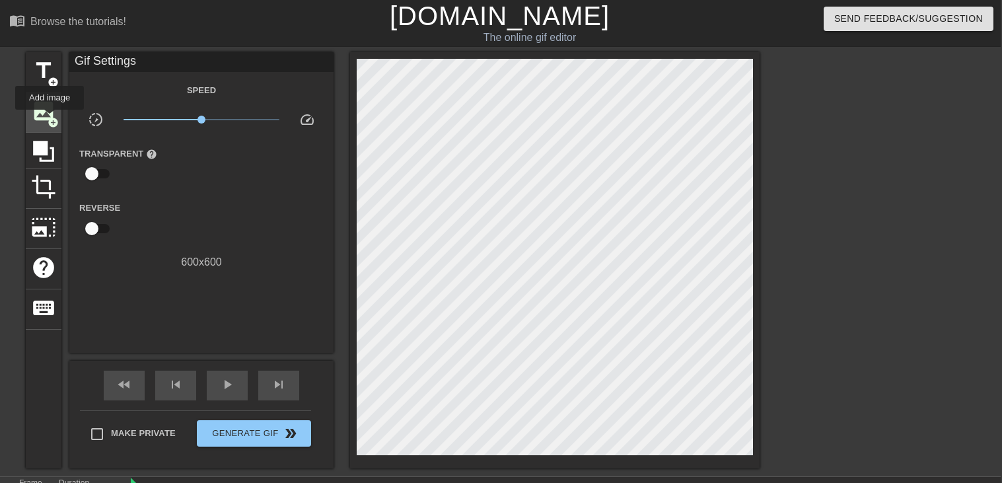
click at [50, 119] on span "add_circle" at bounding box center [53, 122] width 11 height 11
click at [40, 116] on span "image" at bounding box center [43, 110] width 25 height 25
click at [48, 124] on span "add_circle" at bounding box center [53, 122] width 11 height 11
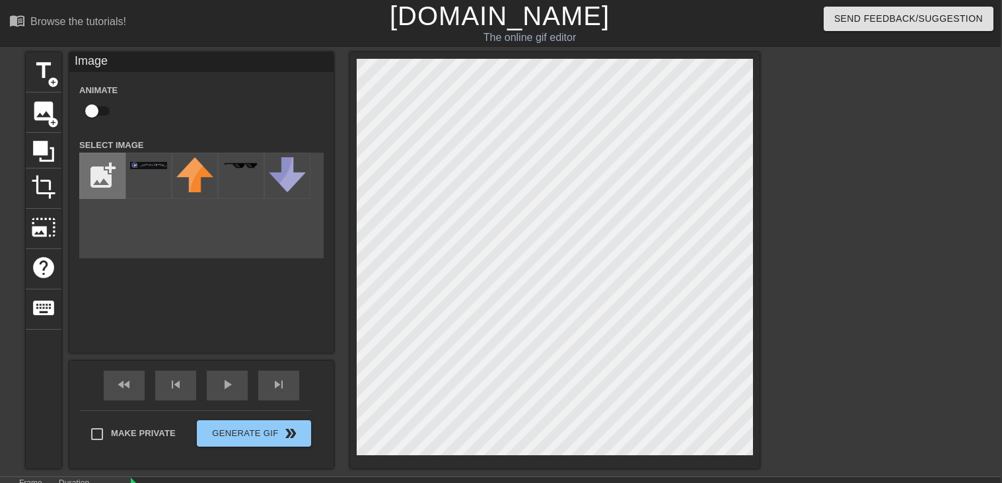
click at [117, 180] on input "file" at bounding box center [102, 175] width 45 height 45
click at [120, 163] on input "file" at bounding box center [102, 175] width 45 height 45
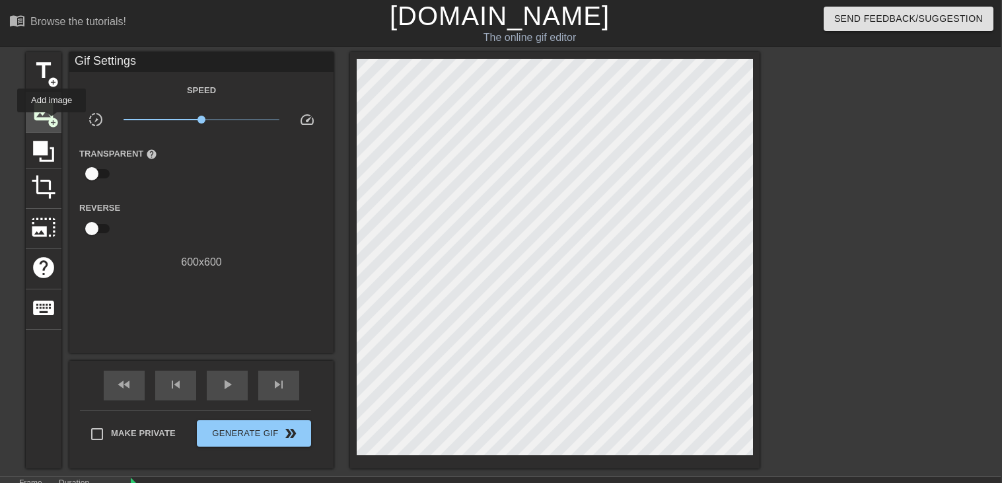
click at [50, 122] on span "add_circle" at bounding box center [53, 122] width 11 height 11
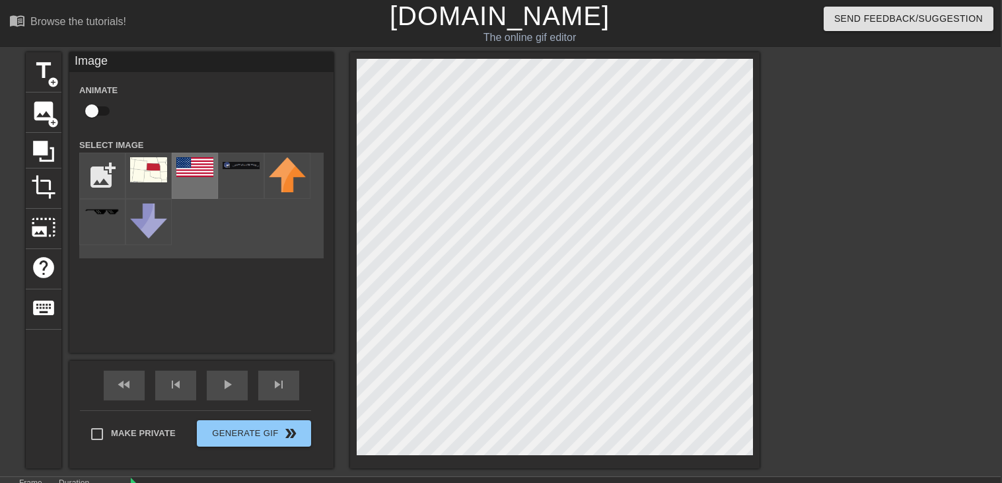
click at [192, 178] on div at bounding box center [195, 176] width 46 height 46
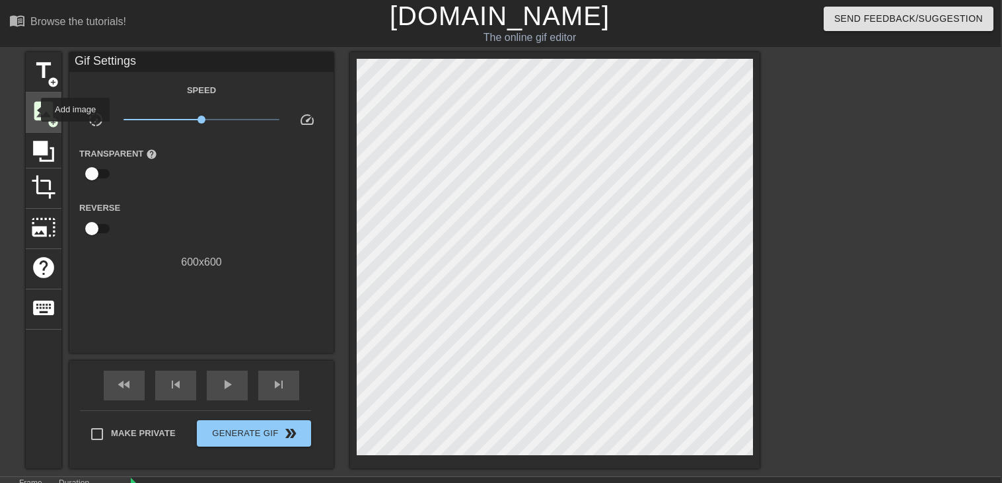
click at [35, 110] on span "image" at bounding box center [43, 110] width 25 height 25
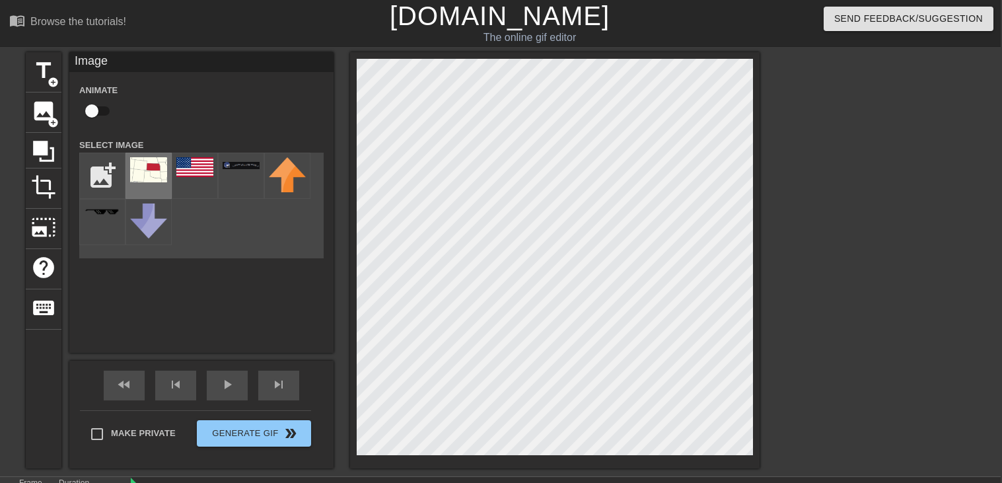
click at [162, 177] on img at bounding box center [148, 169] width 37 height 25
click at [45, 71] on span "title" at bounding box center [43, 70] width 25 height 25
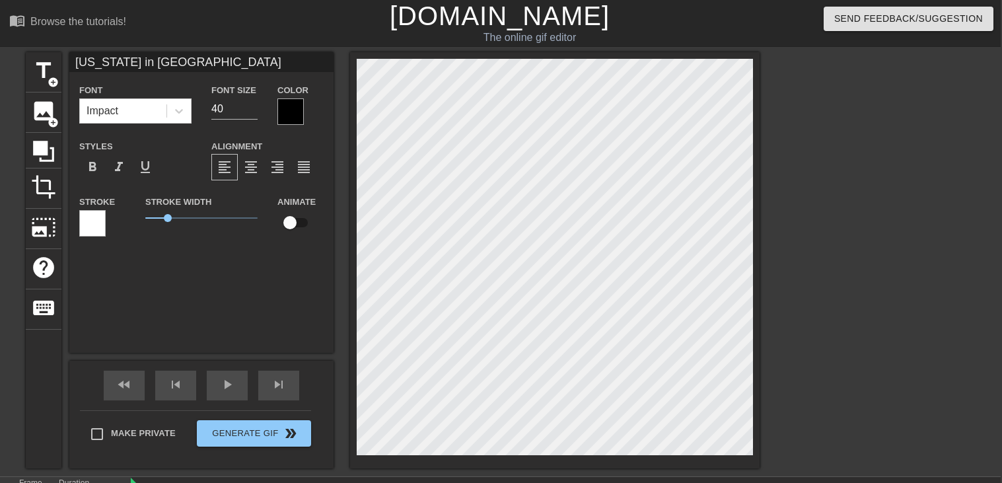
scroll to position [0, 5]
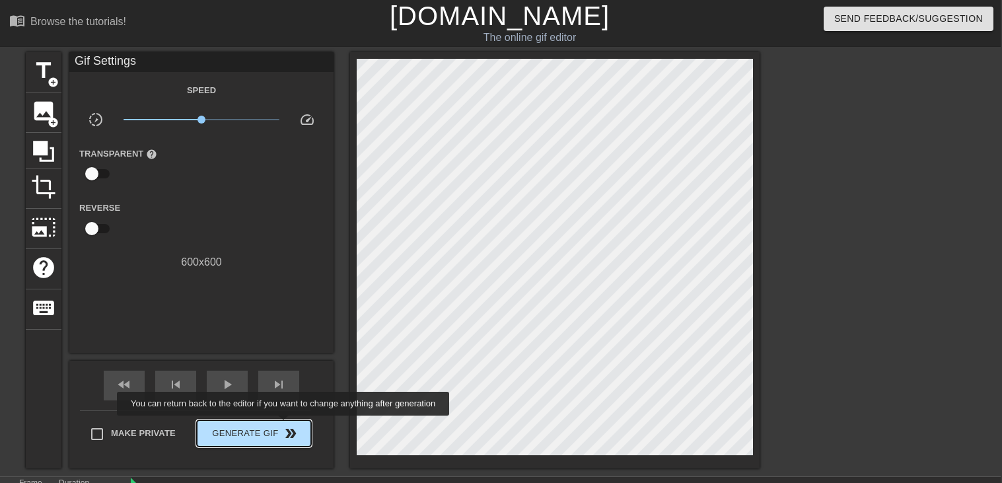
click at [283, 425] on button "Generate Gif double_arrow" at bounding box center [254, 433] width 114 height 26
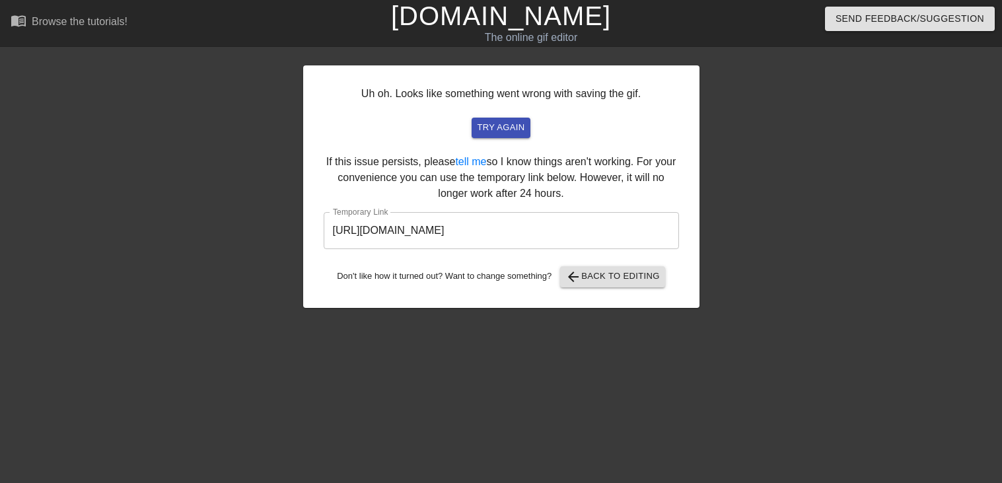
scroll to position [0, 0]
click at [655, 147] on div "Uh oh. Looks like something went wrong with saving the gif. try again If this i…" at bounding box center [501, 186] width 396 height 242
click at [561, 225] on input "[URL][DOMAIN_NAME]" at bounding box center [501, 230] width 355 height 37
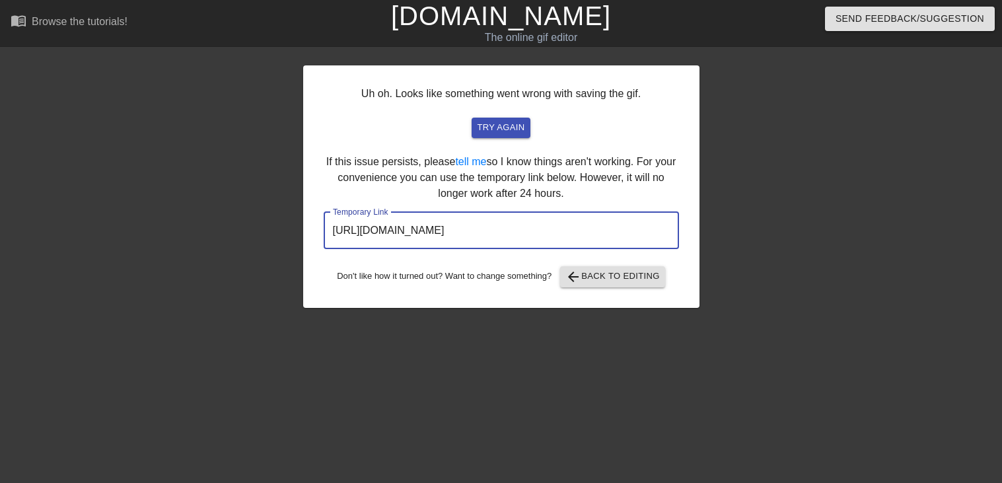
click at [561, 225] on input "[URL][DOMAIN_NAME]" at bounding box center [501, 230] width 355 height 37
